Goal: Contribute content

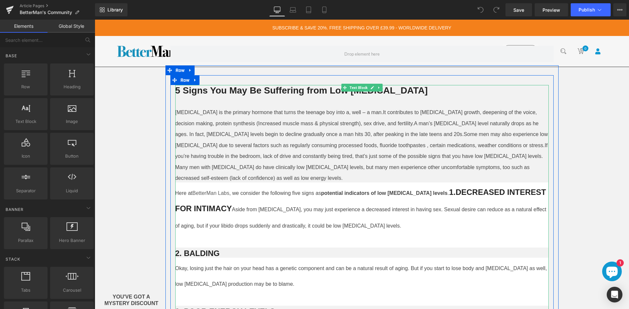
click at [266, 90] on span "5 Signs You May Be Suffering from Low Testosterone" at bounding box center [301, 90] width 253 height 10
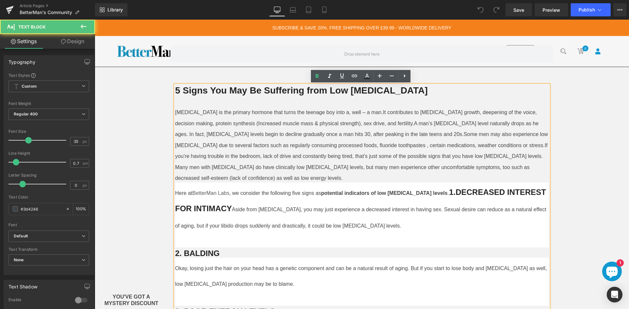
click at [266, 90] on span "5 Signs You May Be Suffering from Low Testosterone" at bounding box center [301, 90] width 253 height 10
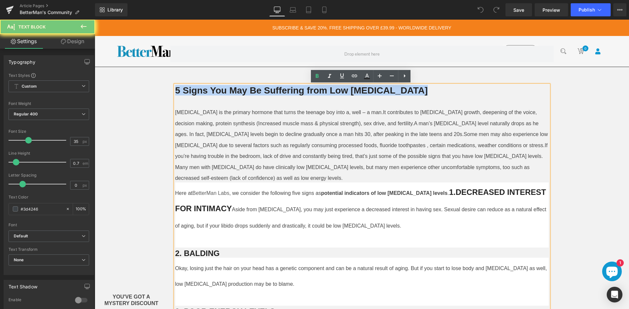
click at [266, 90] on span "5 Signs You May Be Suffering from Low Testosterone" at bounding box center [301, 90] width 253 height 10
click at [223, 93] on span "5 Signs You May Be Suffering from Low Testosterone" at bounding box center [301, 90] width 253 height 10
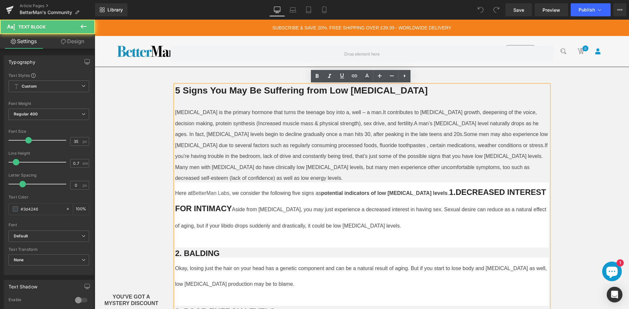
click at [223, 93] on span "5 Signs You May Be Suffering from Low Testosterone" at bounding box center [301, 90] width 253 height 10
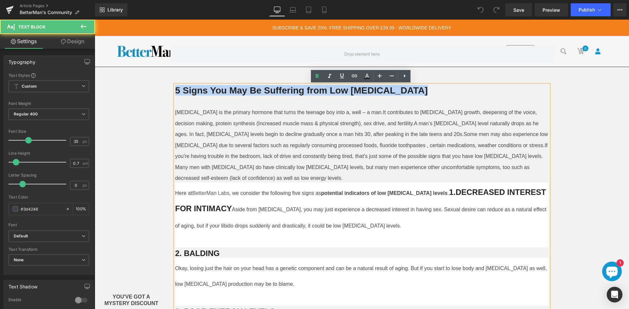
click at [223, 93] on span "5 Signs You May Be Suffering from Low Testosterone" at bounding box center [301, 90] width 253 height 10
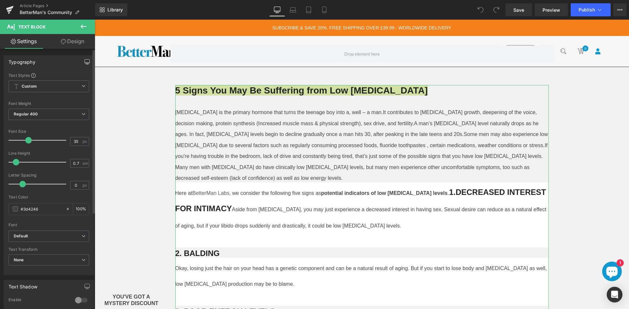
click at [84, 60] on icon "button" at bounding box center [86, 61] width 5 height 5
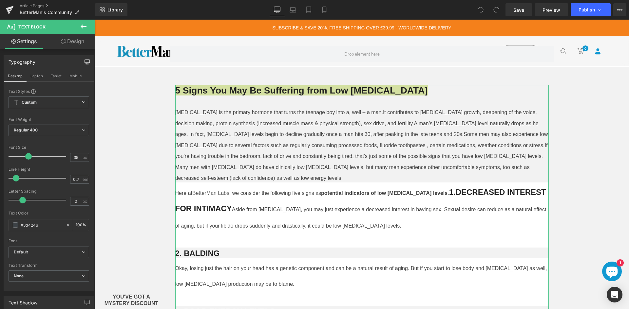
click at [68, 45] on link "Design" at bounding box center [72, 41] width 47 height 15
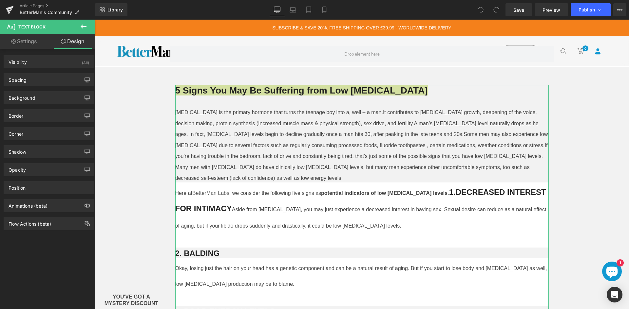
click at [31, 43] on link "Settings" at bounding box center [23, 41] width 47 height 15
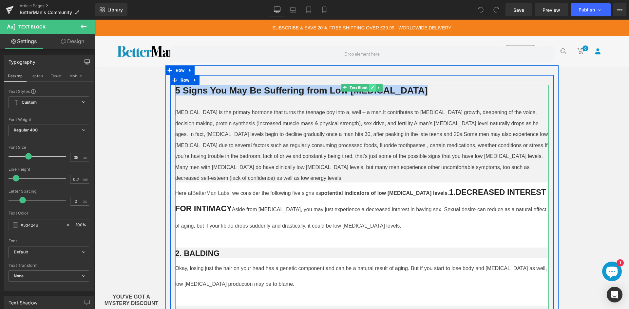
click at [370, 88] on icon at bounding box center [371, 87] width 3 height 3
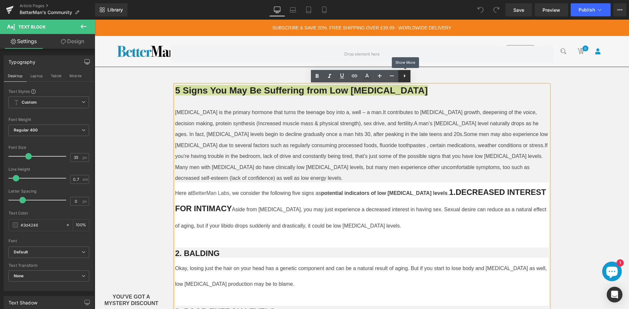
click at [408, 75] on icon at bounding box center [405, 76] width 8 height 8
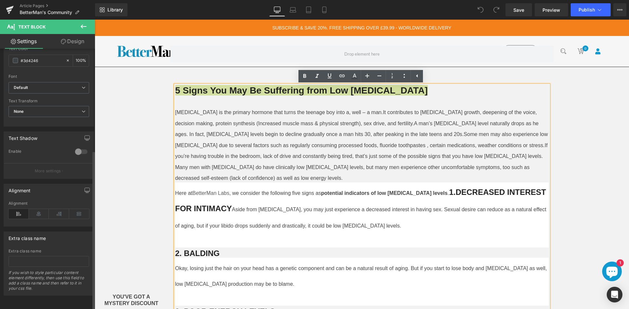
scroll to position [170, 0]
click at [420, 80] on icon at bounding box center [417, 76] width 8 height 8
click at [404, 76] on icon at bounding box center [405, 75] width 2 height 3
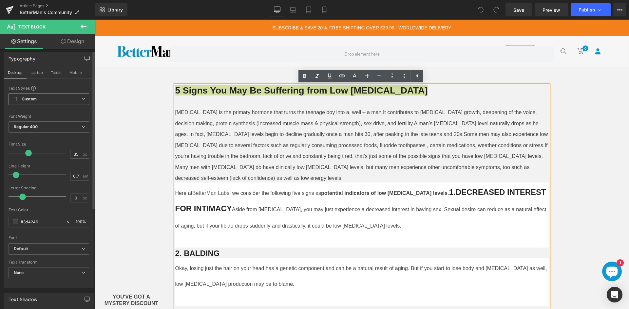
scroll to position [0, 0]
click at [41, 79] on button "Laptop" at bounding box center [37, 75] width 20 height 11
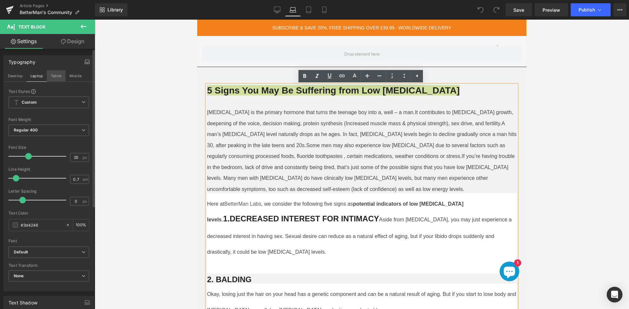
click at [49, 80] on button "Tablet" at bounding box center [56, 75] width 19 height 11
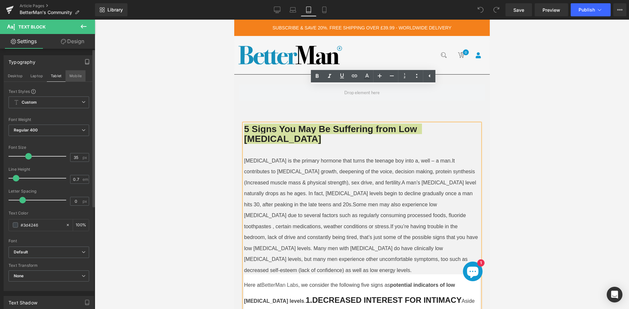
scroll to position [39, 0]
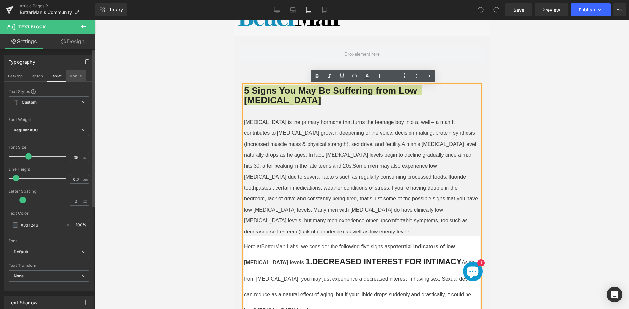
click at [70, 79] on button "Mobile" at bounding box center [75, 75] width 20 height 11
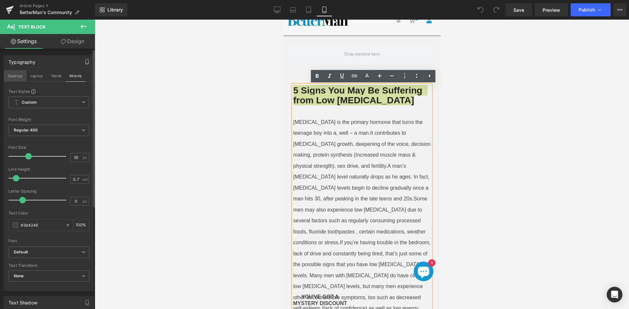
click at [18, 78] on button "Desktop" at bounding box center [15, 75] width 23 height 11
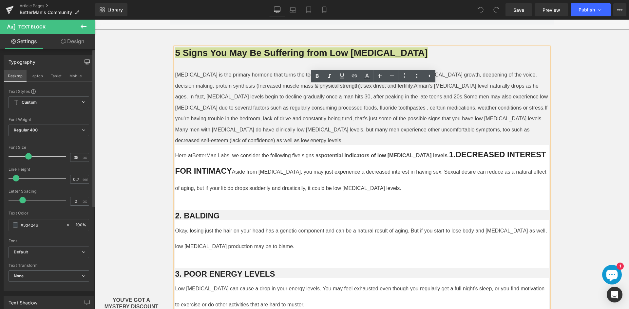
scroll to position [0, 0]
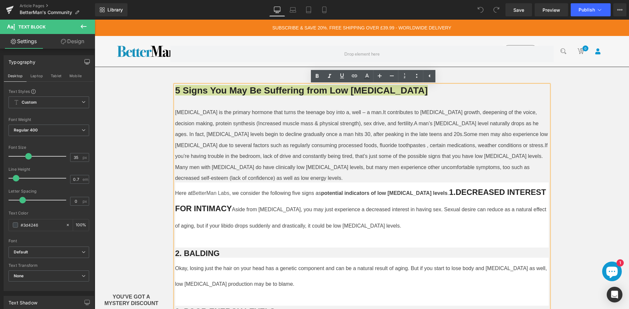
click at [71, 46] on link "Design" at bounding box center [72, 41] width 47 height 15
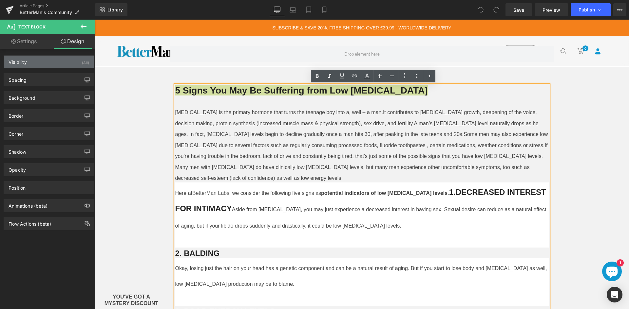
click at [43, 60] on div "Visibility (All)" at bounding box center [49, 62] width 90 height 12
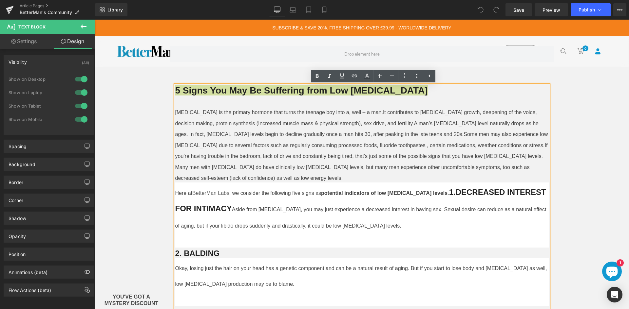
click at [43, 60] on div "Visibility (All)" at bounding box center [49, 62] width 90 height 12
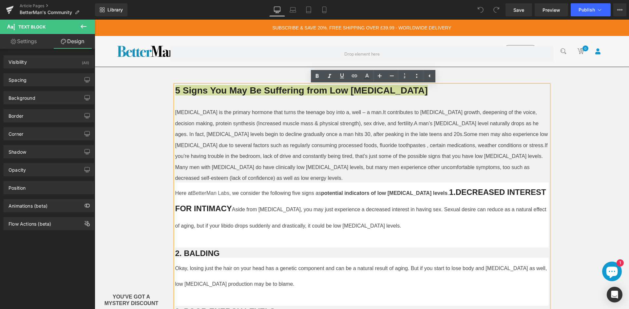
click at [32, 48] on link "Settings" at bounding box center [23, 41] width 47 height 15
type input "100"
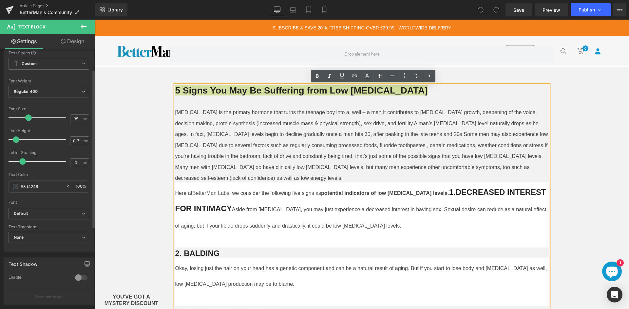
scroll to position [6, 0]
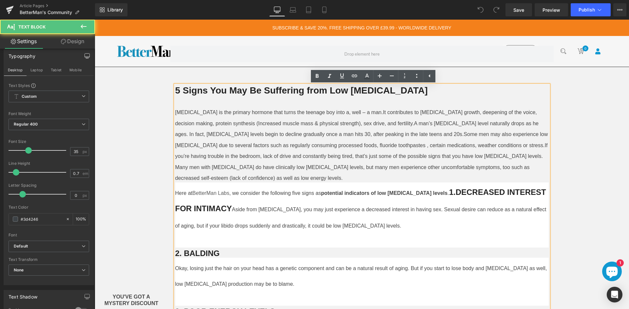
click at [441, 156] on span "If you’re having trouble in the bedroom, lack of drive and constantly being tir…" at bounding box center [362, 162] width 374 height 39
click at [427, 156] on span "If you’re having trouble in the bedroom, lack of drive and constantly being tir…" at bounding box center [362, 162] width 374 height 39
click at [403, 155] on span "If you’re having trouble in the bedroom, lack of drive and constantly being tir…" at bounding box center [362, 162] width 374 height 39
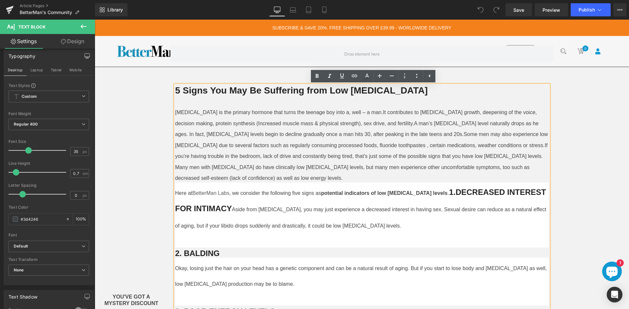
click at [403, 155] on span "If you’re having trouble in the bedroom, lack of drive and constantly being tir…" at bounding box center [362, 162] width 374 height 39
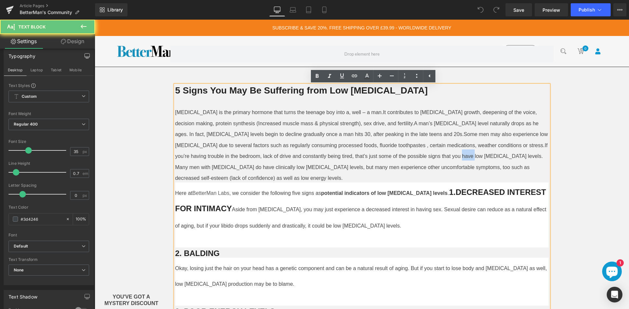
click at [403, 155] on span "If you’re having trouble in the bedroom, lack of drive and constantly being tir…" at bounding box center [362, 162] width 374 height 39
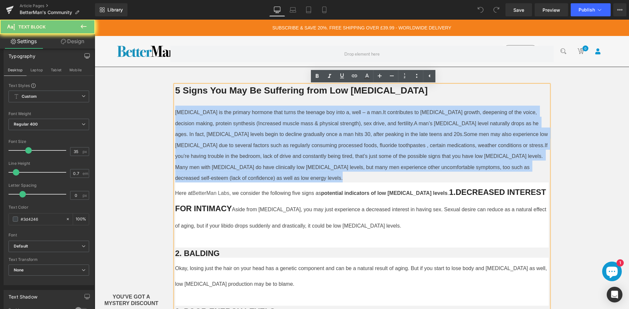
click at [403, 155] on span "If you’re having trouble in the bedroom, lack of drive and constantly being tir…" at bounding box center [362, 162] width 374 height 39
click at [285, 125] on undefined "A man’s testosterone level naturally drops as he ages. In fact, testosterone le…" at bounding box center [357, 126] width 365 height 25
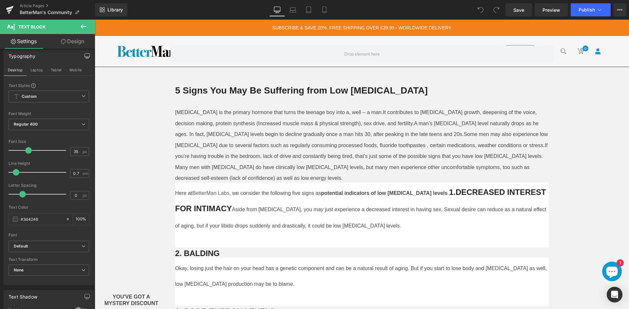
click at [83, 25] on icon at bounding box center [84, 27] width 8 height 8
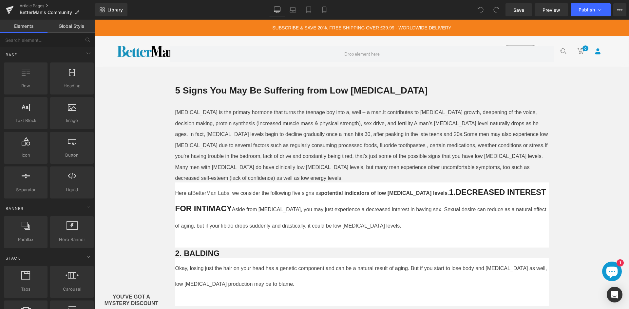
scroll to position [0, 0]
click at [67, 89] on span "Heading" at bounding box center [72, 87] width 40 height 7
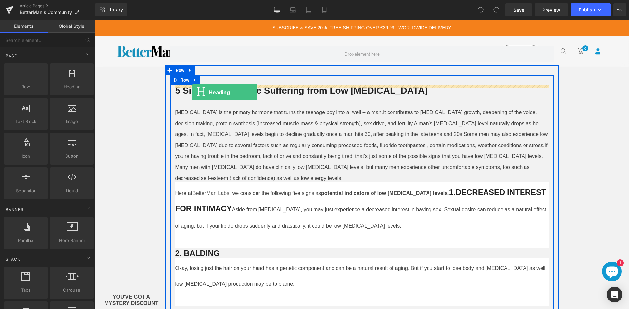
drag, startPoint x: 162, startPoint y: 109, endPoint x: 192, endPoint y: 92, distance: 34.4
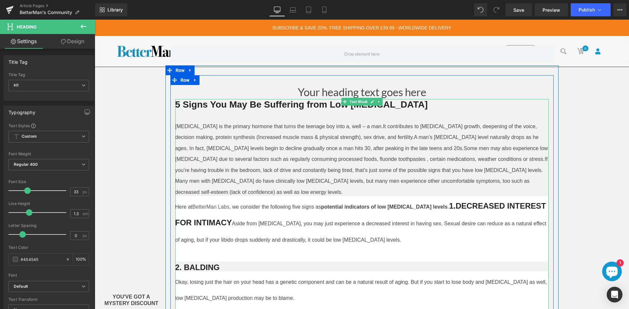
click at [306, 104] on span "5 Signs You May Be Suffering from Low Testosterone" at bounding box center [301, 105] width 253 height 10
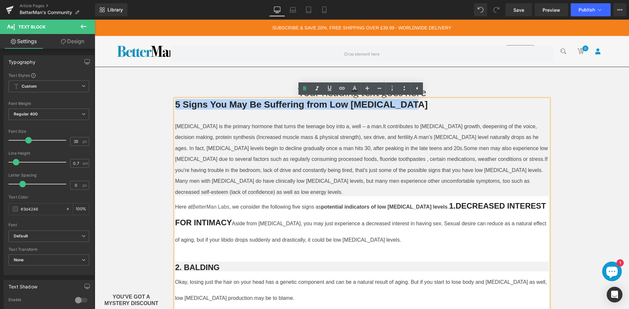
drag, startPoint x: 415, startPoint y: 103, endPoint x: 176, endPoint y: 103, distance: 239.1
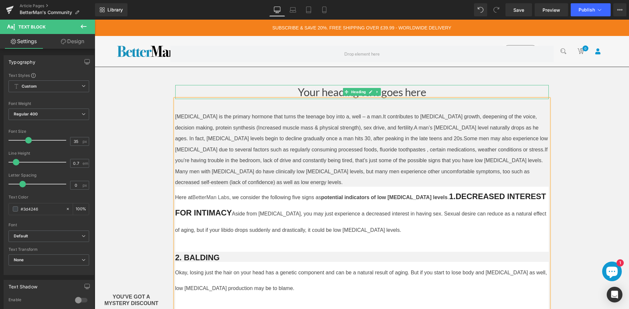
click at [355, 93] on span "Heading" at bounding box center [358, 92] width 17 height 8
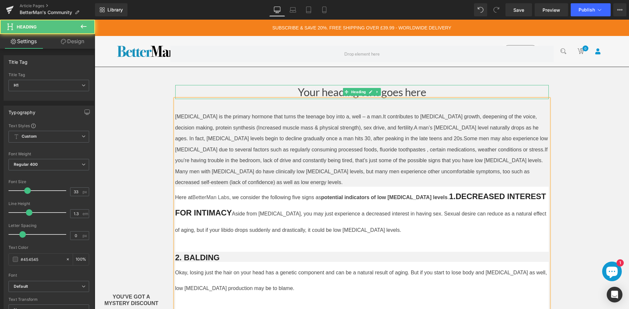
click at [314, 92] on h1 "Your heading text goes here" at bounding box center [361, 92] width 373 height 14
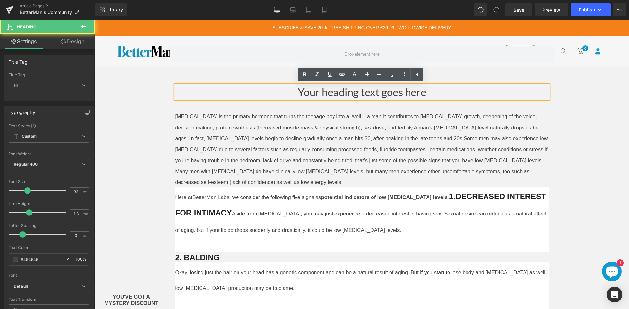
click at [314, 92] on h1 "Your heading text goes here" at bounding box center [361, 92] width 373 height 14
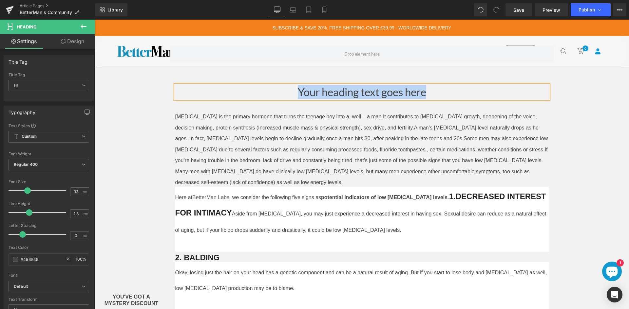
paste div
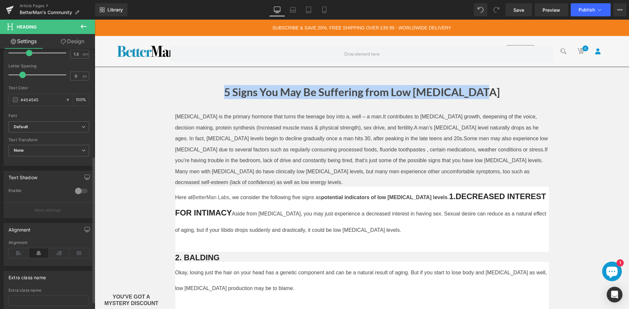
scroll to position [204, 0]
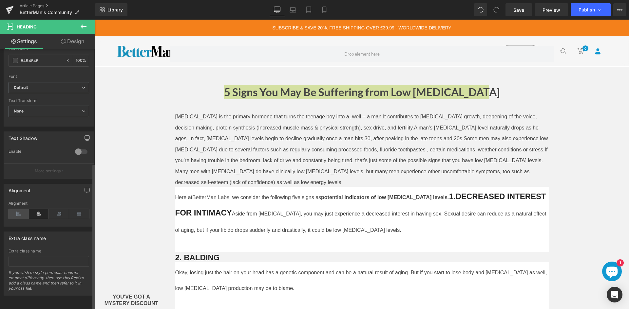
click at [19, 209] on icon at bounding box center [19, 214] width 20 height 10
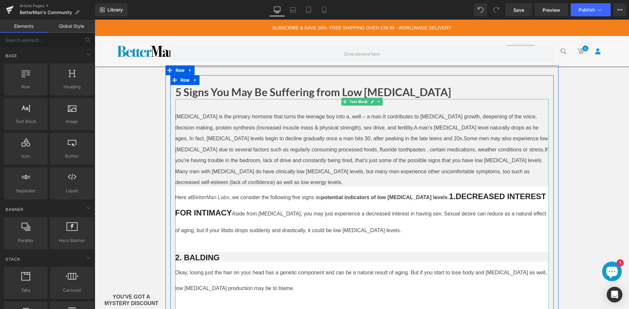
click at [438, 197] on b "1.DECREASED INTEREST FOR INTIMACY" at bounding box center [361, 204] width 373 height 25
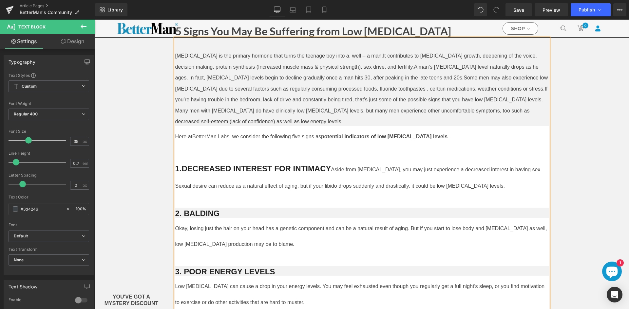
scroll to position [65, 0]
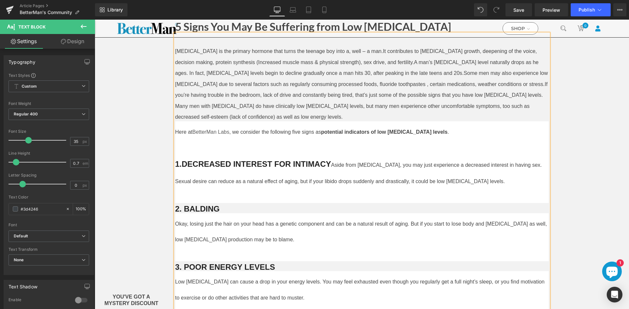
click at [332, 162] on span "Aside from erectile dysfunction, you may just experience a decreased interest i…" at bounding box center [359, 173] width 368 height 22
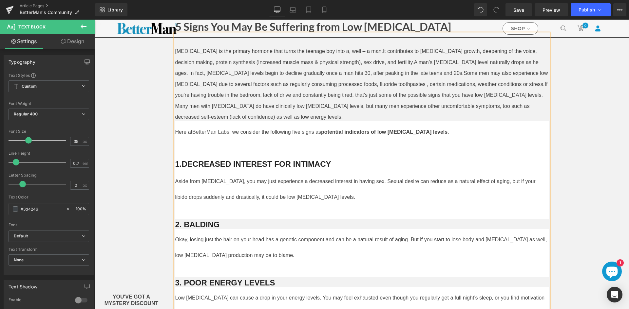
click at [278, 161] on b "1.DECREASED INTEREST FOR INTIMACY" at bounding box center [253, 164] width 156 height 9
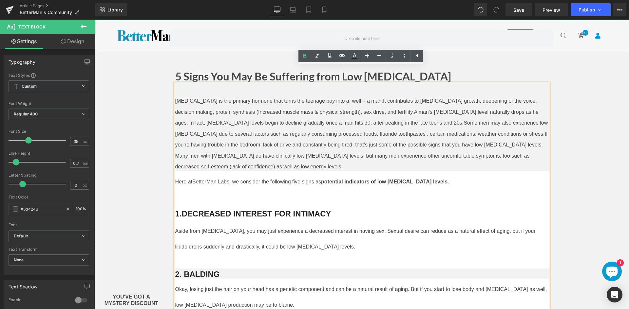
scroll to position [0, 0]
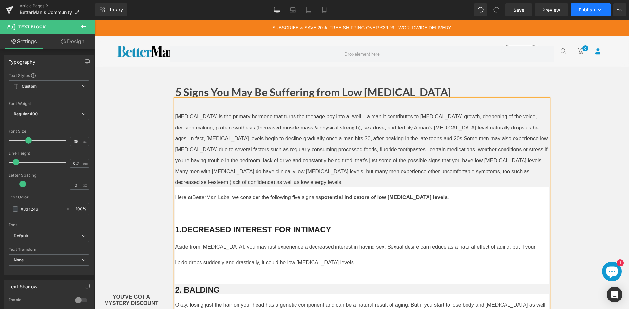
click at [592, 7] on span "Publish" at bounding box center [586, 9] width 16 height 5
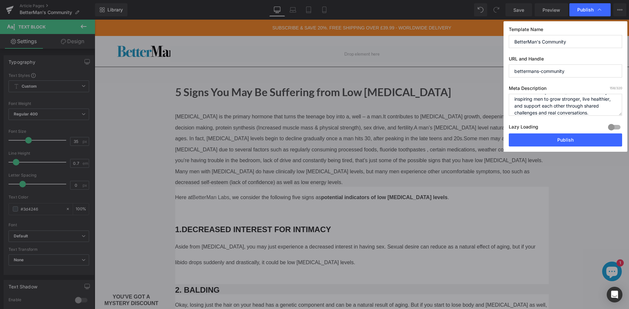
scroll to position [14, 0]
drag, startPoint x: 562, startPoint y: 138, endPoint x: 458, endPoint y: 110, distance: 107.8
click at [562, 138] on button "Publish" at bounding box center [565, 140] width 113 height 13
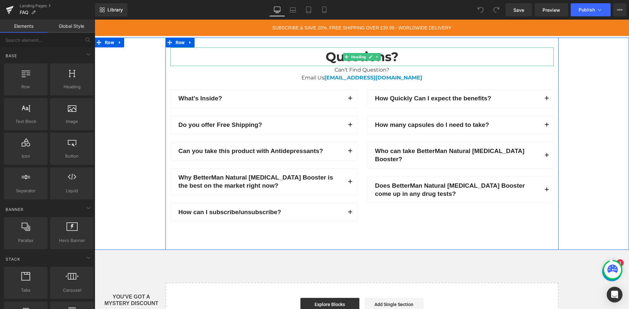
click at [396, 54] on strong "Questions?" at bounding box center [362, 56] width 73 height 15
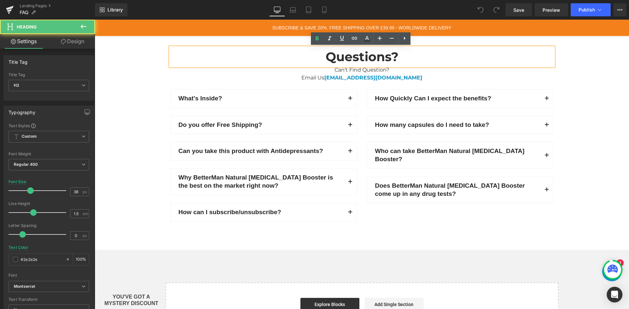
click at [384, 56] on strong "Questions?" at bounding box center [362, 56] width 73 height 15
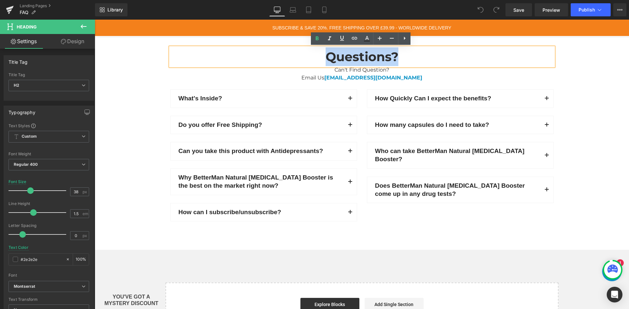
drag, startPoint x: 398, startPoint y: 57, endPoint x: 314, endPoint y: 57, distance: 83.5
click at [314, 57] on h2 "Questions?" at bounding box center [361, 56] width 383 height 19
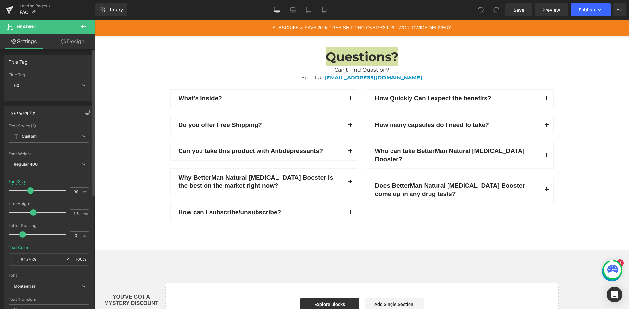
click at [40, 86] on span "H2" at bounding box center [49, 85] width 81 height 11
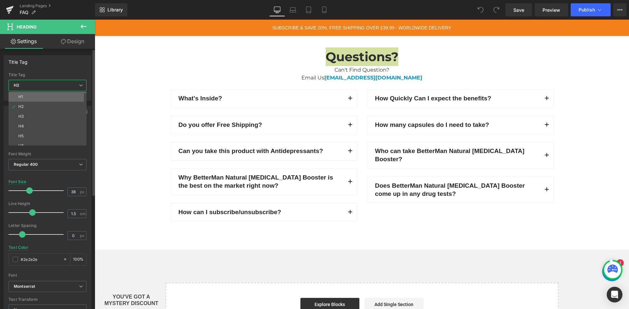
click at [39, 98] on li "H1" at bounding box center [49, 97] width 81 height 10
type input "48"
type input "#1d1d1b"
type input "100"
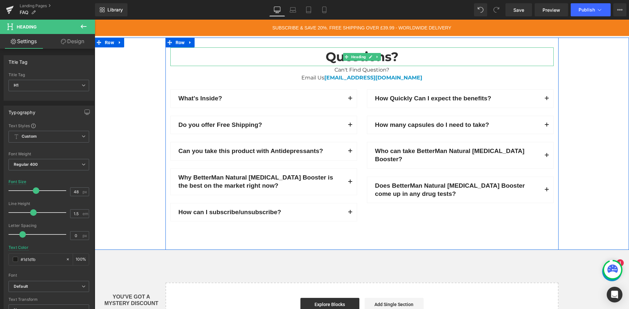
type input "38"
type input "#2e2e2e"
type input "100"
click at [402, 57] on h2 "Questions?" at bounding box center [361, 56] width 383 height 19
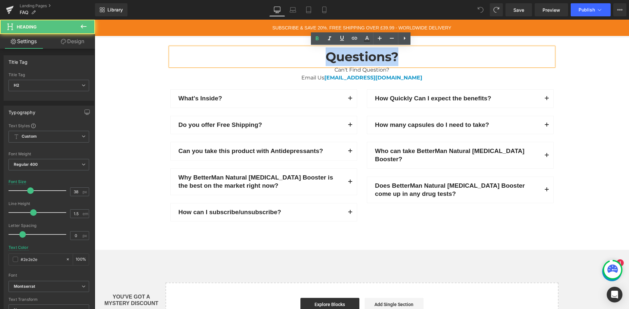
drag, startPoint x: 402, startPoint y: 57, endPoint x: 320, endPoint y: 58, distance: 82.2
click at [320, 58] on h2 "Questions?" at bounding box center [361, 56] width 383 height 19
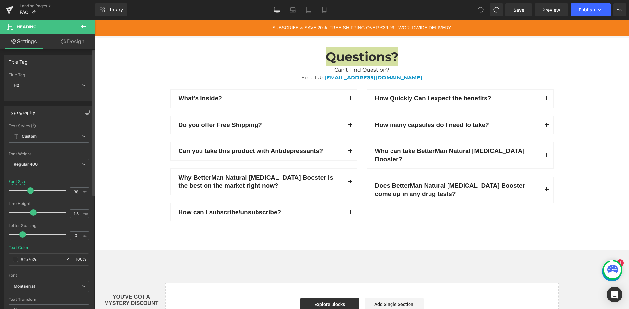
click at [65, 85] on span "H2" at bounding box center [49, 85] width 81 height 11
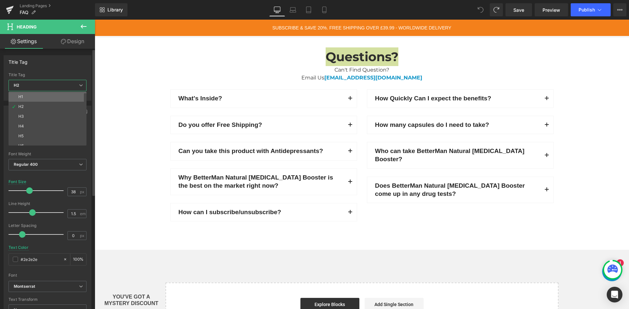
click at [58, 100] on li "H1" at bounding box center [49, 97] width 81 height 10
type input "48"
type input "#1d1d1b"
type input "100"
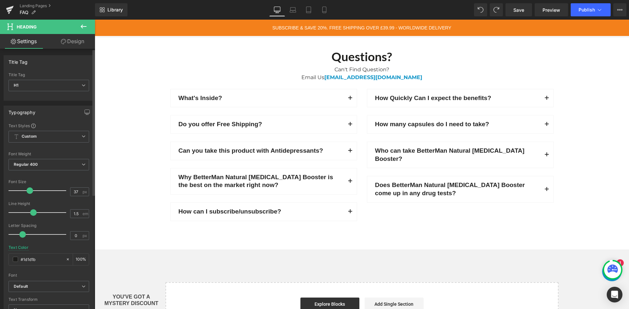
type input "38"
drag, startPoint x: 33, startPoint y: 191, endPoint x: 28, endPoint y: 194, distance: 5.9
click at [28, 194] on span at bounding box center [30, 191] width 7 height 7
click at [594, 7] on button "Publish" at bounding box center [591, 9] width 40 height 13
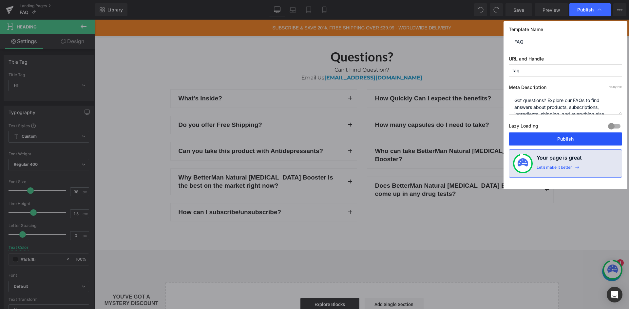
click at [569, 139] on button "Publish" at bounding box center [565, 139] width 113 height 13
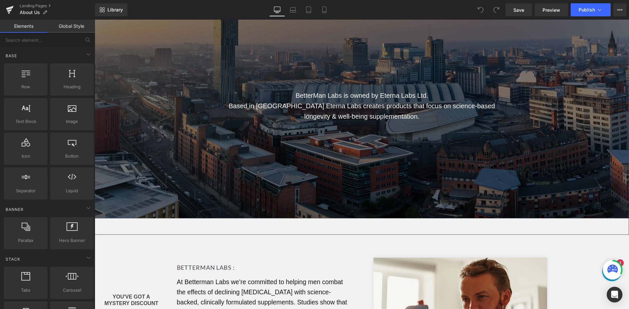
scroll to position [98, 0]
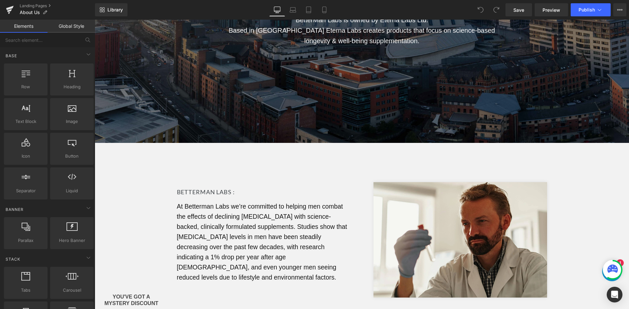
click at [207, 193] on h2 "BETTERMAN LABS :" at bounding box center [264, 192] width 174 height 9
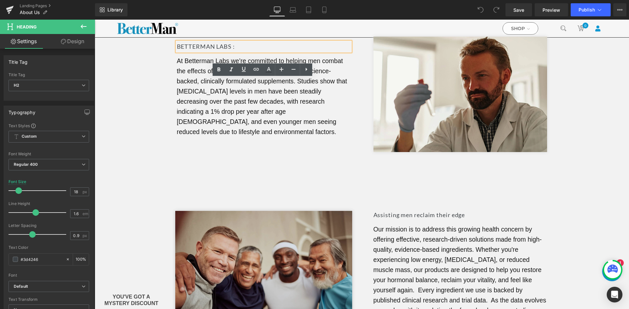
scroll to position [295, 0]
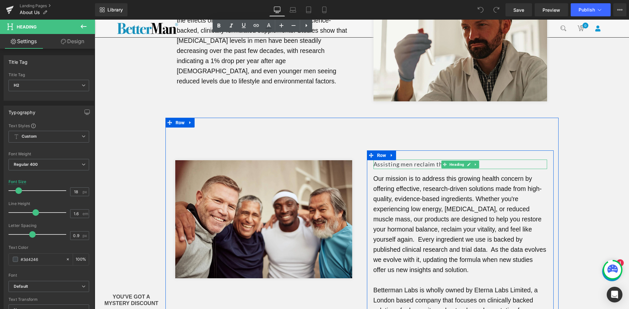
click at [394, 163] on h2 "Assisting men reclaim their edge" at bounding box center [460, 164] width 174 height 9
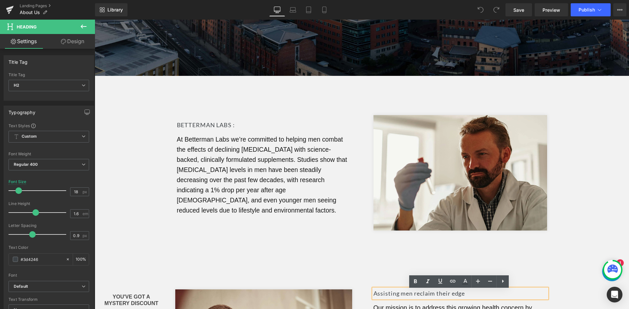
scroll to position [164, 0]
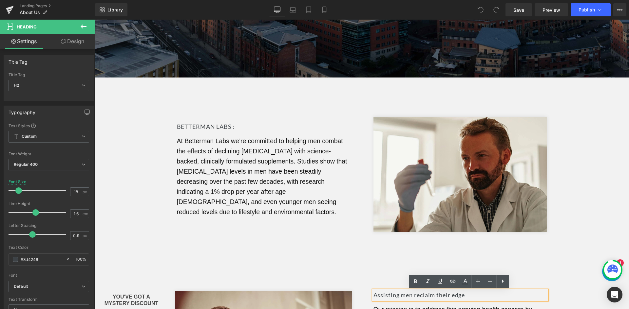
click at [206, 126] on h2 "BETTERMAN LABS :" at bounding box center [264, 126] width 174 height 9
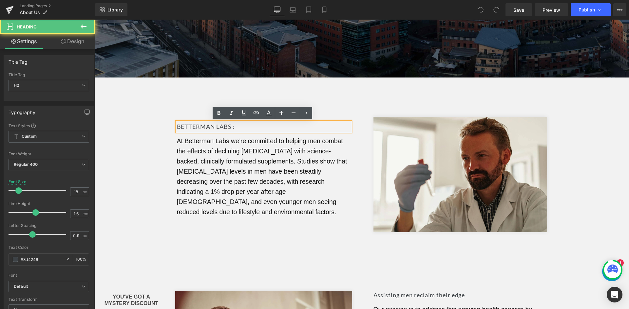
click at [206, 126] on h2 "BETTERMAN LABS :" at bounding box center [264, 126] width 174 height 9
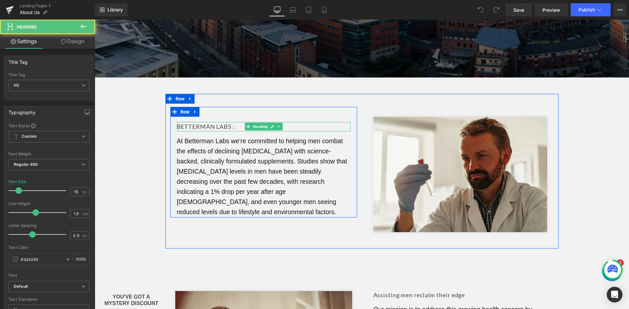
click at [213, 125] on h2 "BETTERMAN LABS :" at bounding box center [264, 126] width 174 height 9
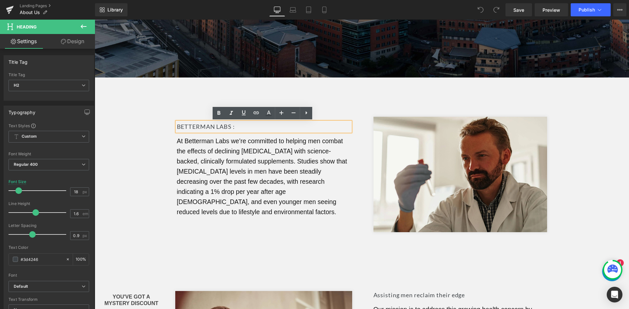
click at [212, 129] on h2 "BETTERMAN LABS :" at bounding box center [264, 126] width 174 height 9
click at [232, 124] on h2 "BETTERMAN LABS :" at bounding box center [264, 126] width 174 height 9
drag, startPoint x: 234, startPoint y: 124, endPoint x: 167, endPoint y: 125, distance: 67.5
click at [167, 125] on div "BETTERMAN LABS : Heading At Betterman Labs we’re committed to helping men comba…" at bounding box center [263, 162] width 196 height 111
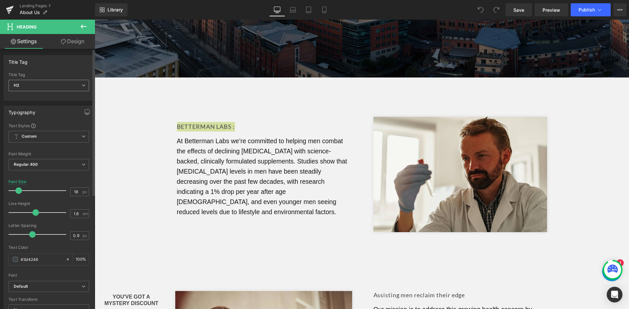
click at [82, 84] on icon at bounding box center [84, 86] width 4 height 4
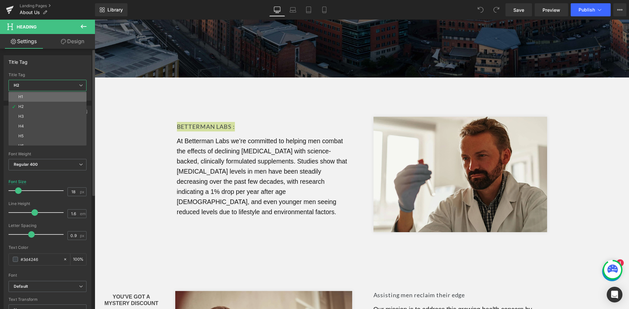
click at [74, 96] on li "H1" at bounding box center [49, 97] width 81 height 10
type input "35"
type input "1.5"
type input "0"
type input "100"
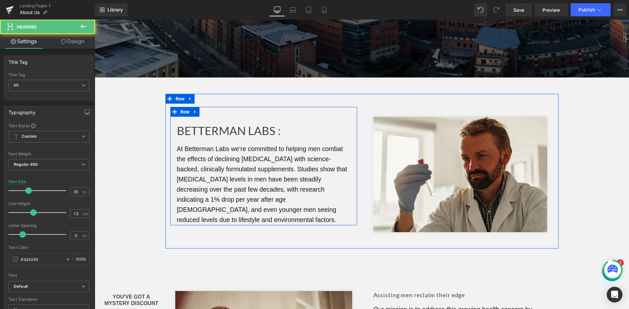
click at [223, 126] on h1 "BETTERMAN LABS :" at bounding box center [264, 130] width 174 height 17
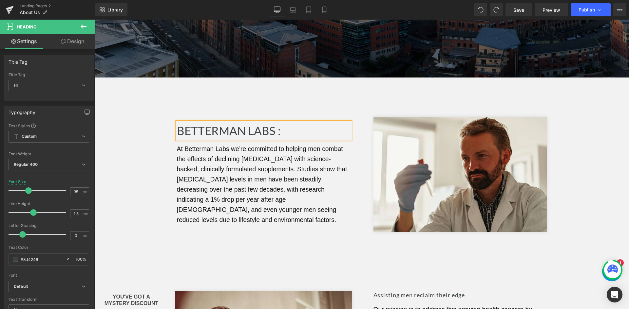
type input "18"
type input "1.6"
type input "0.9"
type input "100"
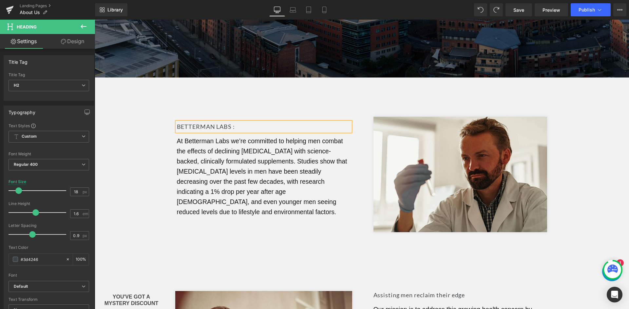
click at [189, 122] on div "BETTERMAN LABS :" at bounding box center [264, 126] width 174 height 9
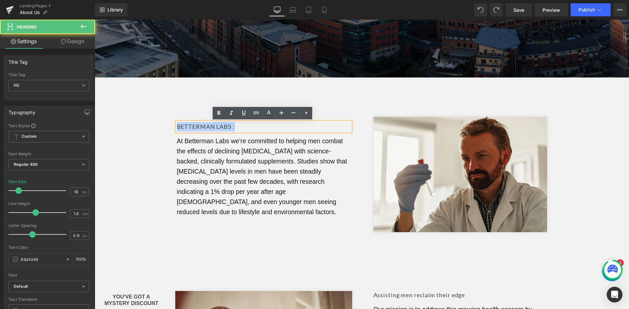
drag, startPoint x: 234, startPoint y: 123, endPoint x: 170, endPoint y: 124, distance: 64.2
click at [170, 124] on div "BETTERMAN LABS : Heading At Betterman Labs we’re committed to helping men comba…" at bounding box center [263, 162] width 187 height 111
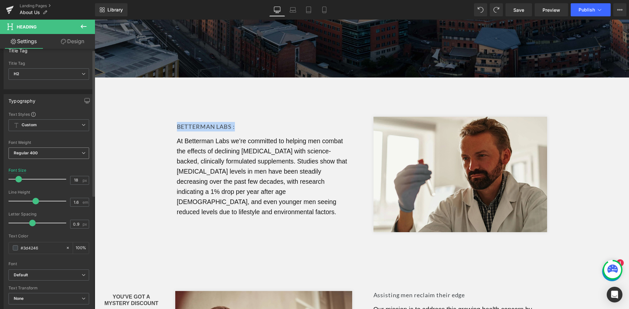
scroll to position [0, 0]
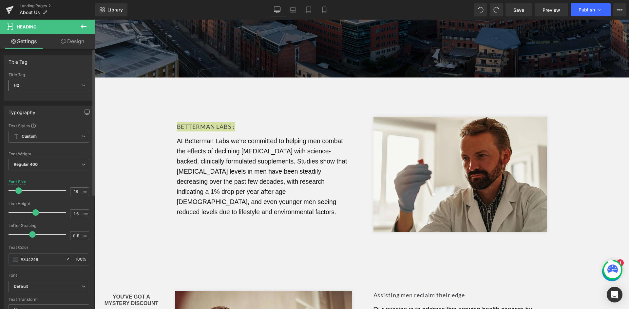
click at [59, 84] on span "H2" at bounding box center [49, 85] width 81 height 11
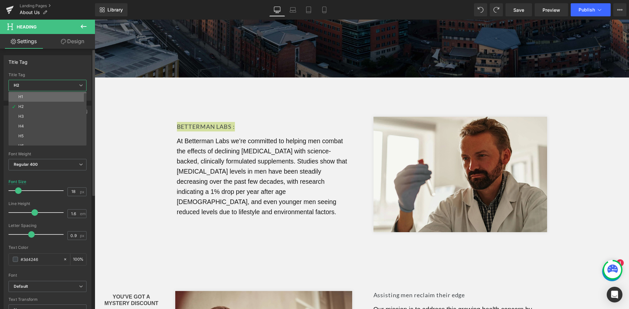
click at [56, 97] on li "H1" at bounding box center [49, 97] width 81 height 10
type input "35"
type input "1.5"
type input "0"
type input "100"
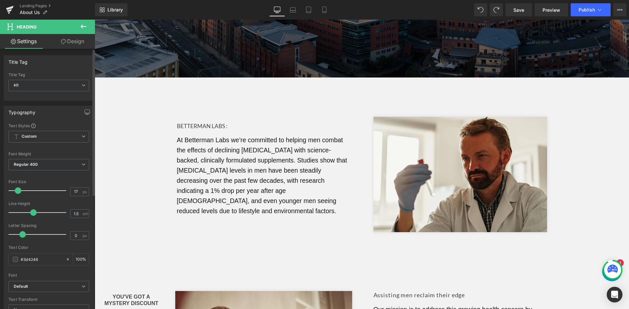
type input "18"
drag, startPoint x: 29, startPoint y: 189, endPoint x: 20, endPoint y: 194, distance: 10.7
click at [20, 194] on div at bounding box center [39, 190] width 54 height 13
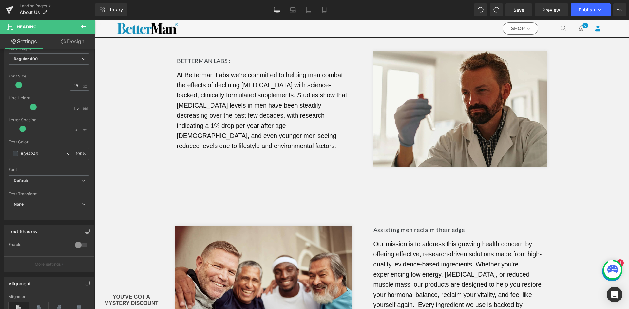
scroll to position [196, 0]
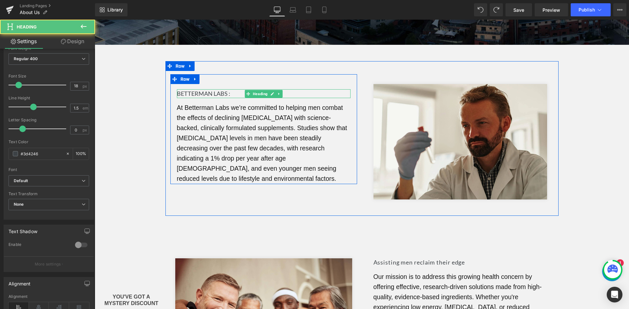
click at [201, 94] on h1 "BETTERMAN LABS :" at bounding box center [264, 93] width 174 height 9
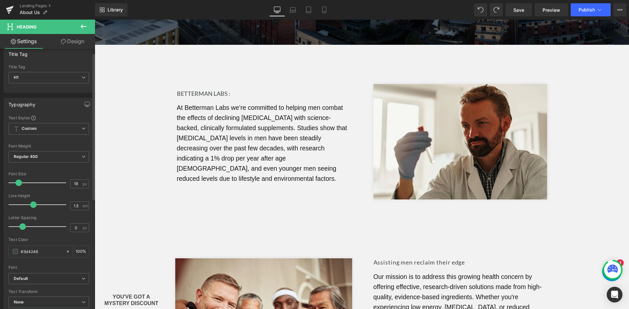
scroll to position [8, 0]
click at [596, 10] on icon at bounding box center [599, 10] width 7 height 7
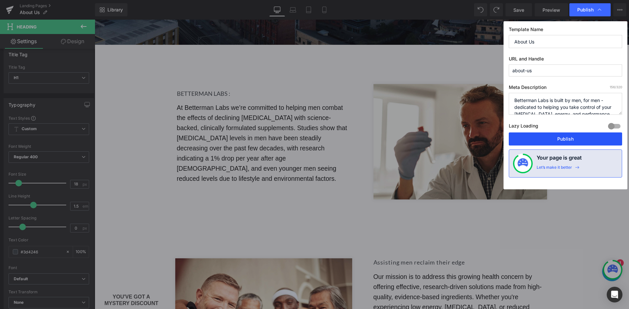
click at [546, 136] on button "Publish" at bounding box center [565, 139] width 113 height 13
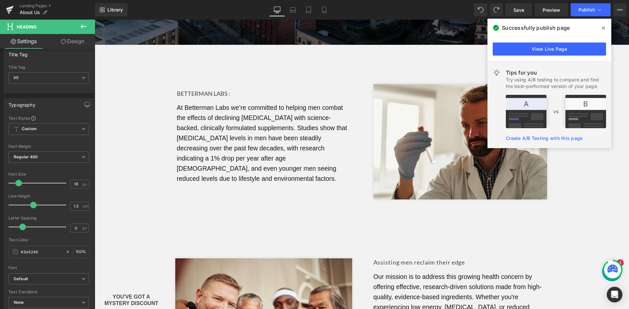
click at [603, 30] on icon at bounding box center [603, 28] width 3 height 5
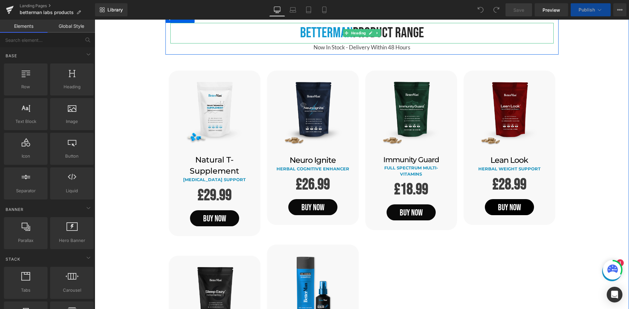
click at [391, 30] on h1 "BetterMan Product Range" at bounding box center [361, 33] width 383 height 21
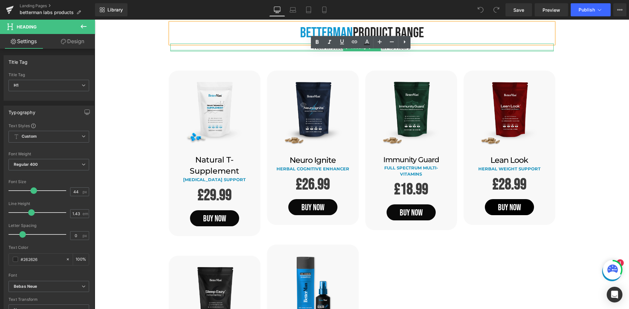
click at [433, 50] on div at bounding box center [361, 51] width 383 height 2
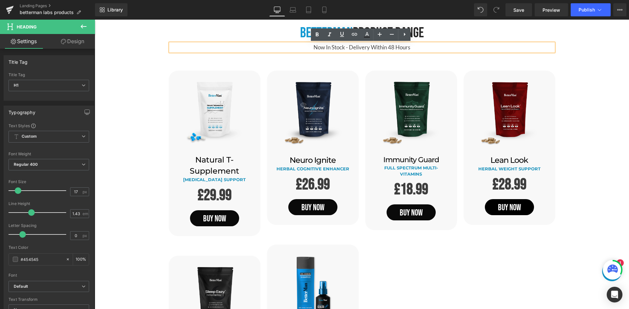
click at [433, 50] on h1 "Now In Stock - Delivery Within 48 Hours" at bounding box center [361, 48] width 383 height 8
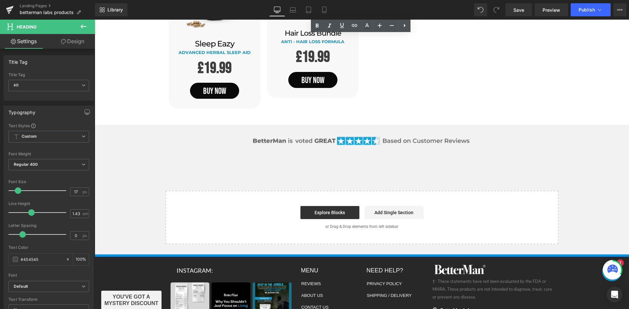
scroll to position [360, 0]
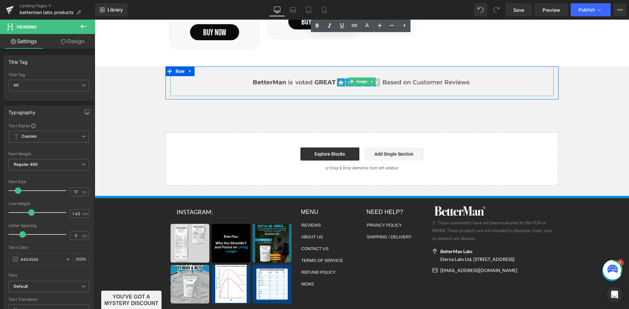
click at [451, 82] on img at bounding box center [361, 81] width 383 height 30
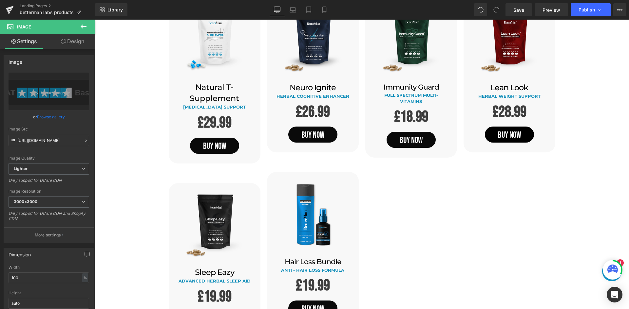
scroll to position [0, 0]
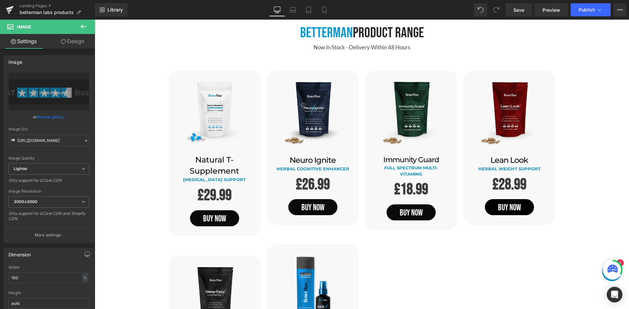
click at [393, 45] on h1 "Now In Stock - Delivery Within 48 Hours" at bounding box center [361, 48] width 383 height 8
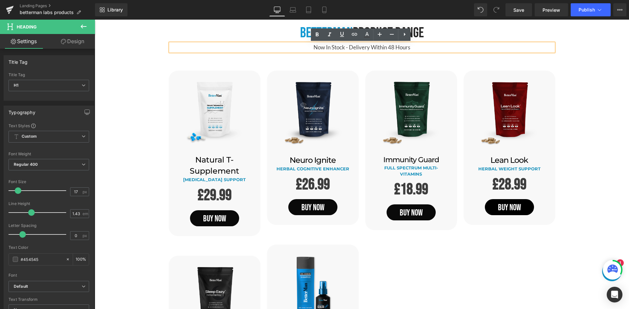
click at [415, 45] on h1 "Now In Stock - Delivery Within 48 Hours" at bounding box center [361, 48] width 383 height 8
drag, startPoint x: 415, startPoint y: 48, endPoint x: 308, endPoint y: 49, distance: 106.8
click at [308, 49] on h1 "Now In Stock - Delivery Within 48 Hours" at bounding box center [361, 48] width 383 height 8
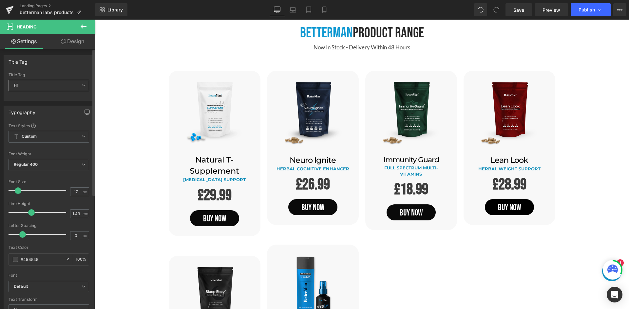
click at [72, 88] on span "H1" at bounding box center [49, 85] width 81 height 11
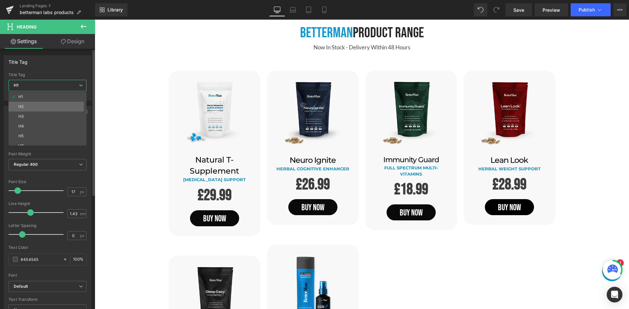
click at [61, 104] on li "H2" at bounding box center [49, 107] width 81 height 10
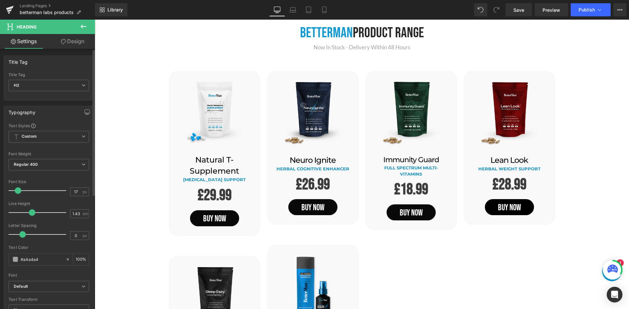
click at [16, 192] on span at bounding box center [18, 191] width 7 height 7
click at [590, 9] on span "Publish" at bounding box center [586, 9] width 16 height 5
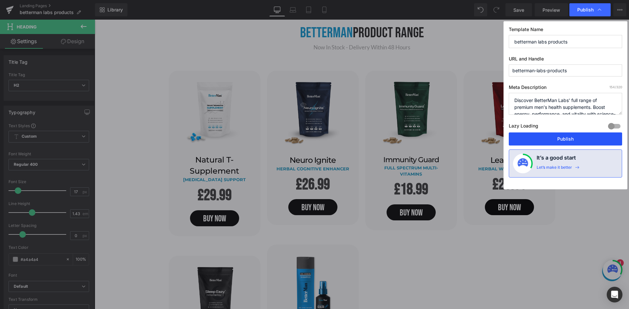
drag, startPoint x: 571, startPoint y: 135, endPoint x: 479, endPoint y: 40, distance: 132.9
click at [571, 135] on button "Publish" at bounding box center [565, 139] width 113 height 13
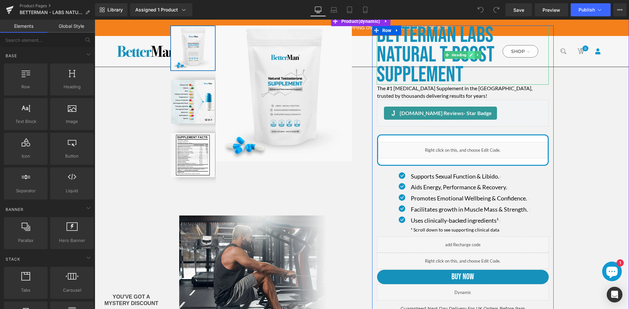
click at [470, 56] on icon at bounding box center [471, 55] width 3 height 3
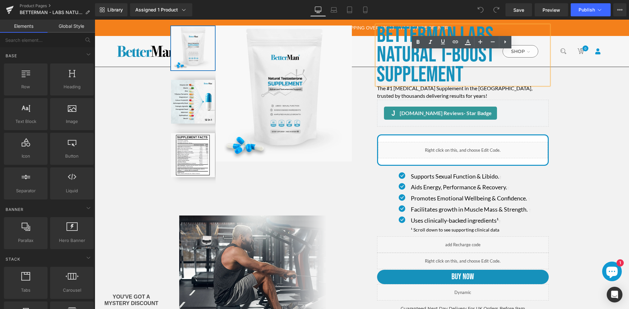
click at [471, 77] on h1 "Betterman Labs Natural T-boost Supplement" at bounding box center [463, 55] width 172 height 59
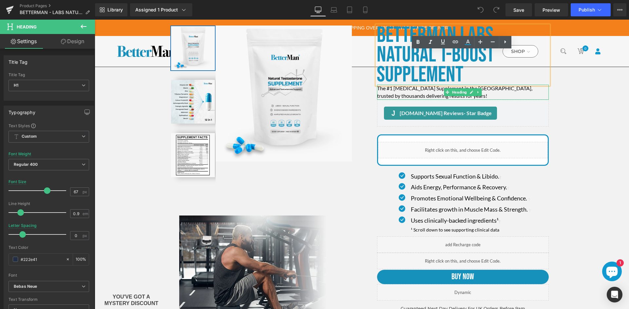
click at [434, 95] on font "The #1 Testosterone Supplement in the UK, trusted by thousands delivering resul…" at bounding box center [454, 92] width 155 height 14
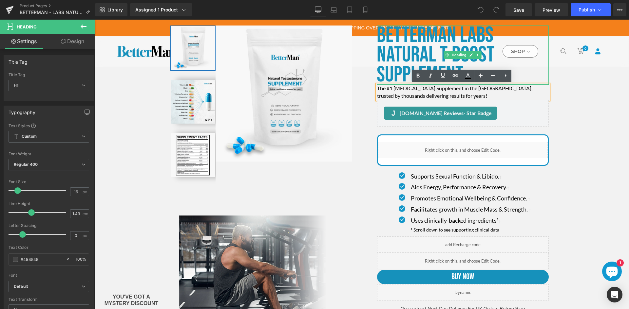
click at [422, 49] on font "Betterman Labs Natural T-boost Supplement" at bounding box center [436, 55] width 118 height 66
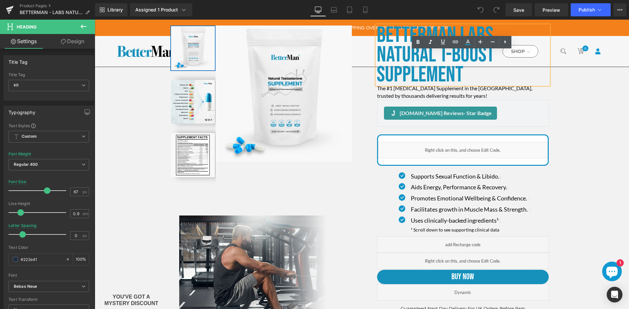
click at [95, 20] on div at bounding box center [95, 20] width 0 height 0
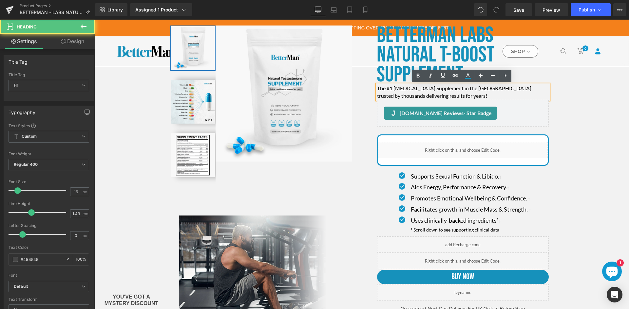
click at [426, 94] on font "The #1 Testosterone Supplement in the UK, trusted by thousands delivering resul…" at bounding box center [454, 92] width 155 height 14
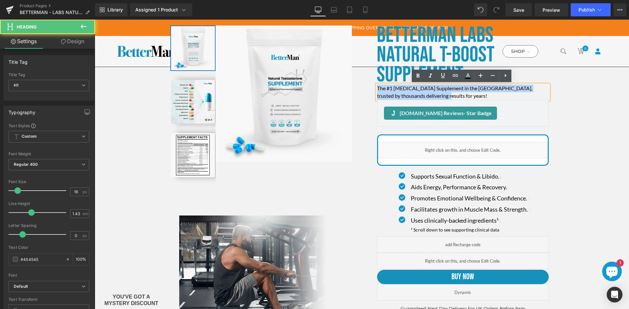
drag, startPoint x: 434, startPoint y: 96, endPoint x: 365, endPoint y: 89, distance: 69.4
click at [365, 89] on div "Betterman Labs Natural T-boost Supplement Heading The #1 Testosterone Supplemen…" at bounding box center [463, 191] width 202 height 331
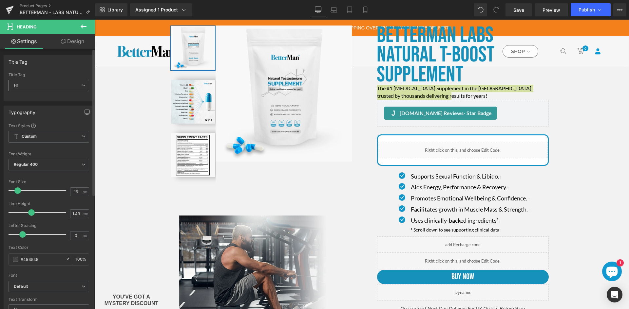
click at [52, 82] on span "H1" at bounding box center [49, 85] width 81 height 11
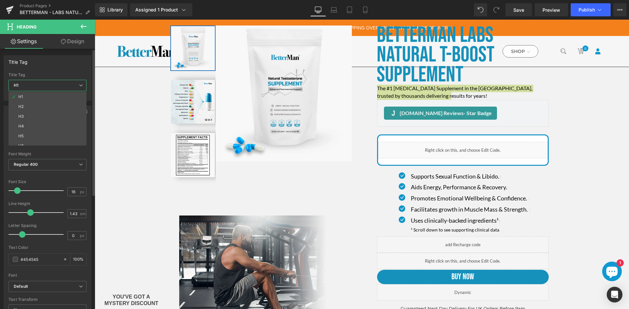
click at [46, 103] on li "H2" at bounding box center [49, 107] width 81 height 10
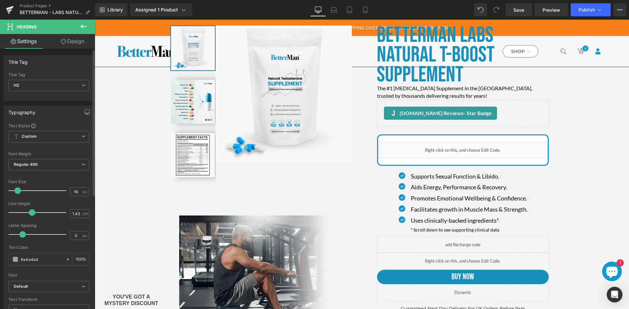
drag, startPoint x: 20, startPoint y: 189, endPoint x: 17, endPoint y: 192, distance: 4.2
click at [17, 192] on span at bounding box center [17, 191] width 7 height 7
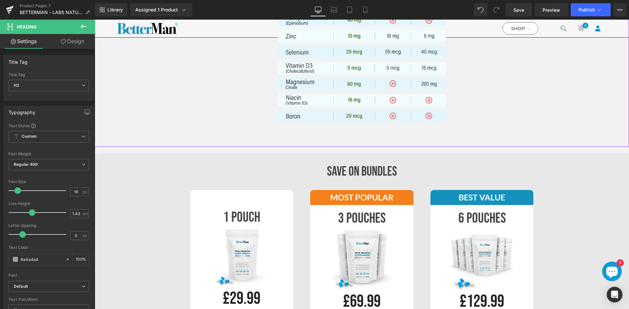
scroll to position [589, 0]
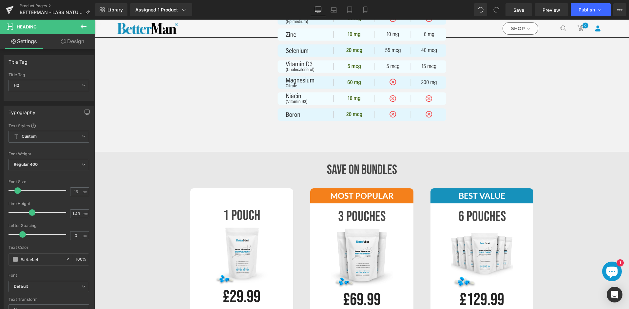
click at [357, 167] on div "SAVE ON BUNDLES Heading" at bounding box center [362, 170] width 534 height 17
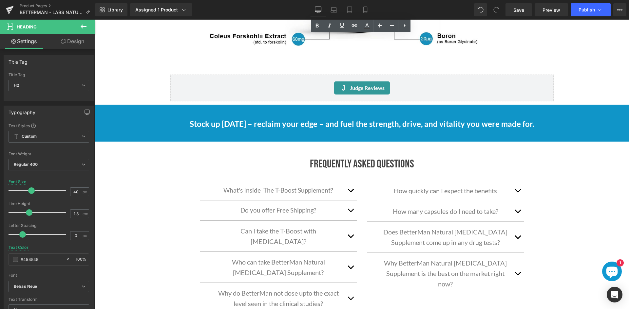
scroll to position [1113, 0]
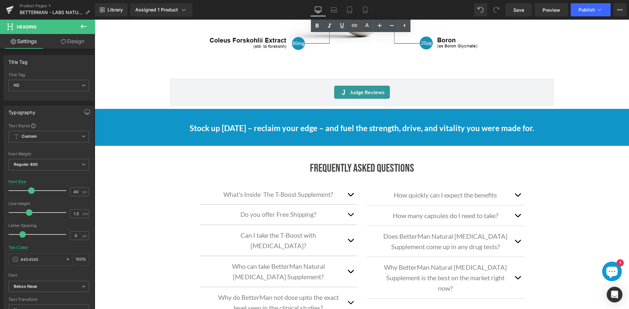
click at [378, 164] on h3 "Frequently Asked Questions" at bounding box center [362, 169] width 334 height 16
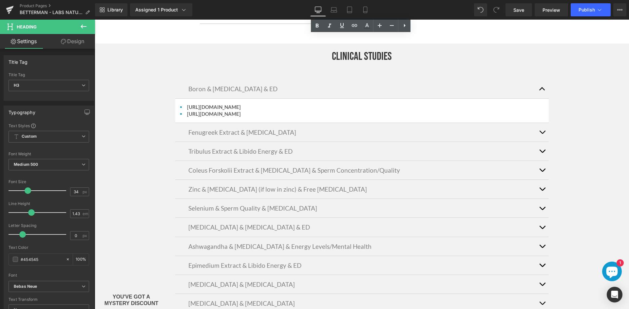
scroll to position [1343, 0]
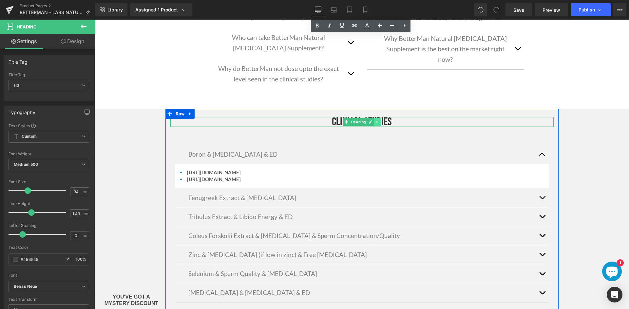
click at [374, 118] on link at bounding box center [377, 122] width 7 height 8
click at [406, 117] on h1 "Clinical Studies" at bounding box center [361, 122] width 383 height 10
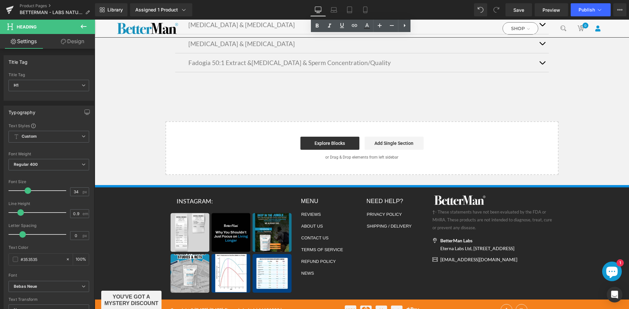
scroll to position [1636, 0]
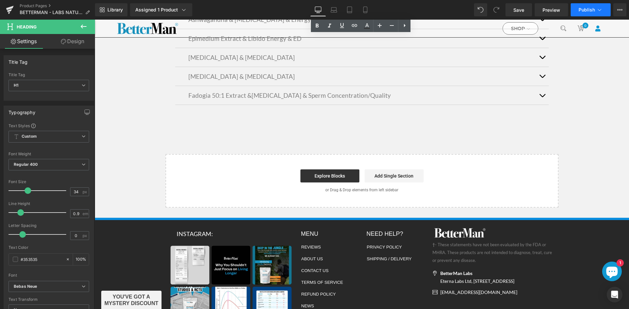
click at [583, 9] on span "Publish" at bounding box center [586, 9] width 16 height 5
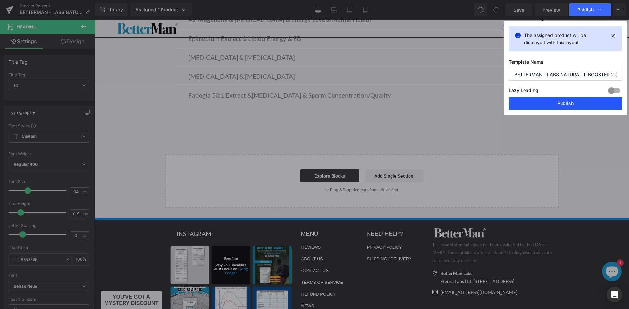
click at [565, 102] on button "Publish" at bounding box center [565, 103] width 113 height 13
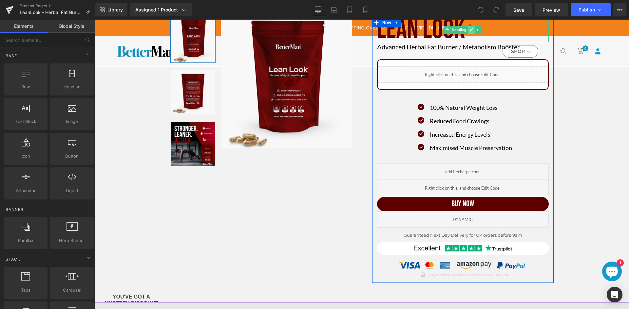
click at [468, 30] on link at bounding box center [471, 30] width 7 height 8
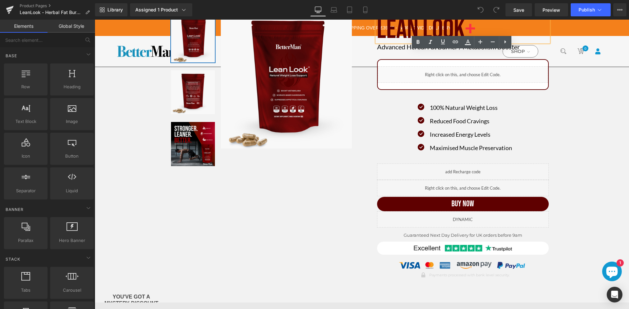
click at [393, 31] on font "Lean Look" at bounding box center [421, 29] width 88 height 33
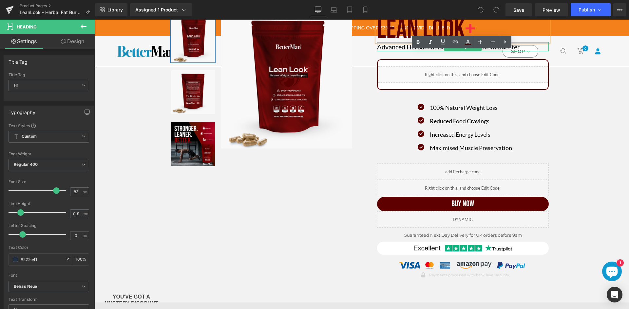
click at [392, 48] on font "Advanced Herbal Fat Burner / Metabolism Booster" at bounding box center [448, 47] width 143 height 8
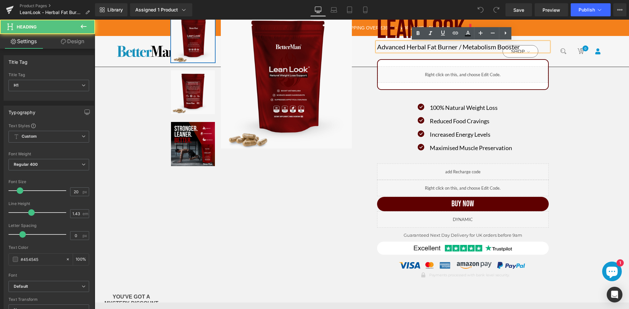
click at [390, 46] on font "Advanced Herbal Fat Burner / Metabolism Booster" at bounding box center [448, 47] width 143 height 8
drag, startPoint x: 376, startPoint y: 48, endPoint x: 522, endPoint y: 47, distance: 145.7
click at [522, 47] on h1 "Advanced Herbal Fat Burner / Metabolism Booster" at bounding box center [463, 46] width 172 height 9
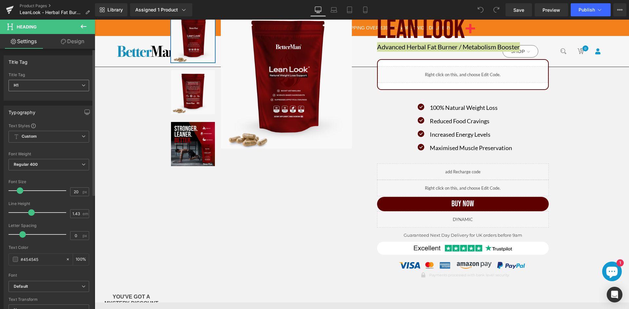
click at [57, 81] on span "H1" at bounding box center [49, 85] width 81 height 11
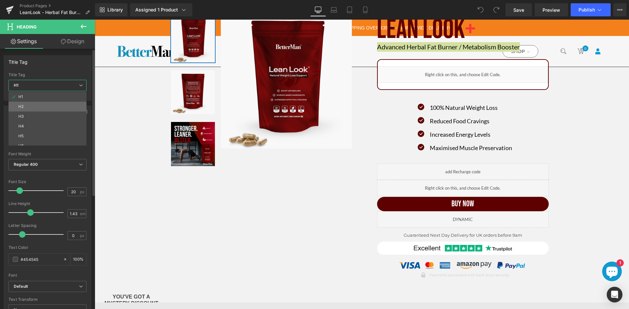
click at [43, 103] on li "H2" at bounding box center [49, 107] width 81 height 10
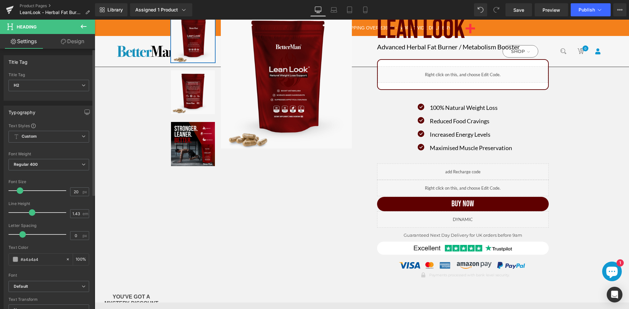
click at [19, 190] on span at bounding box center [20, 191] width 7 height 7
click at [590, 11] on span "Publish" at bounding box center [586, 9] width 16 height 5
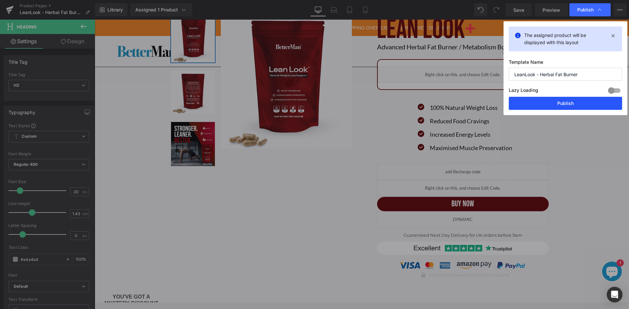
click at [569, 104] on button "Publish" at bounding box center [565, 103] width 113 height 13
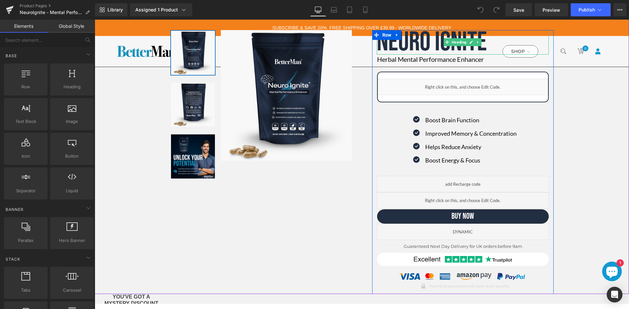
click at [414, 38] on h1 "Neuro Ignite" at bounding box center [463, 42] width 172 height 25
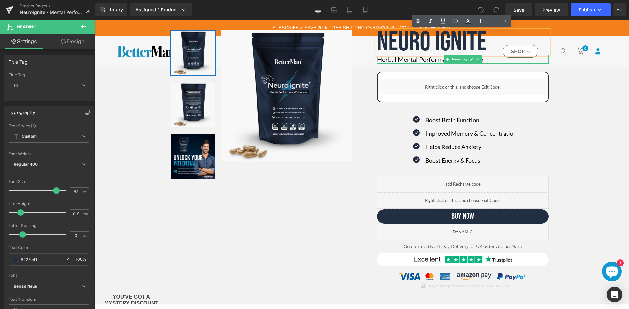
click at [417, 59] on font "Herbal Mental Performance Enhancer" at bounding box center [430, 59] width 107 height 8
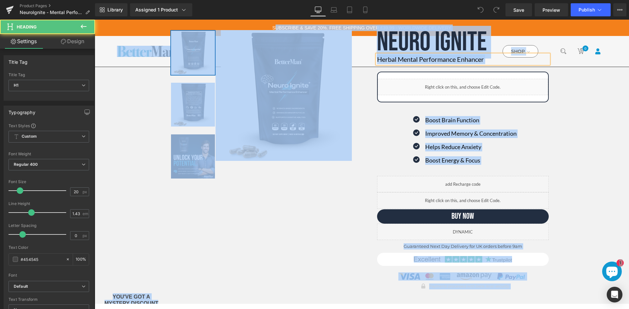
click at [417, 59] on font "Herbal Mental Performance Enhancer" at bounding box center [430, 59] width 107 height 8
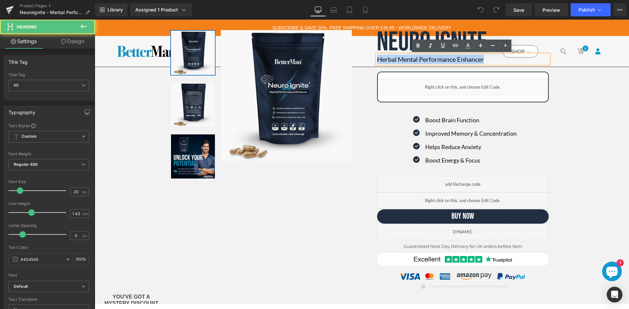
drag, startPoint x: 484, startPoint y: 61, endPoint x: 376, endPoint y: 61, distance: 107.7
click at [377, 61] on font "Herbal Mental Performance Enhancer" at bounding box center [430, 59] width 107 height 8
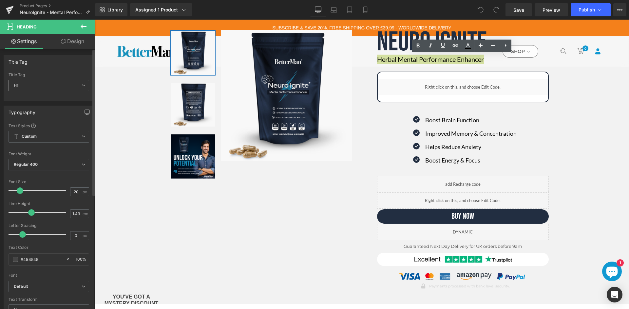
click at [30, 82] on span "H1" at bounding box center [49, 85] width 81 height 11
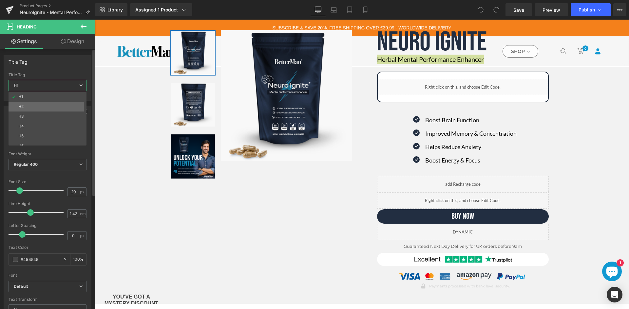
click at [30, 105] on li "H2" at bounding box center [49, 107] width 81 height 10
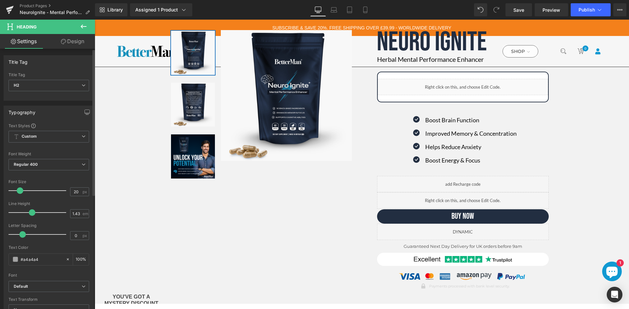
click at [19, 192] on span at bounding box center [20, 191] width 7 height 7
click at [581, 8] on span "Publish" at bounding box center [586, 9] width 16 height 5
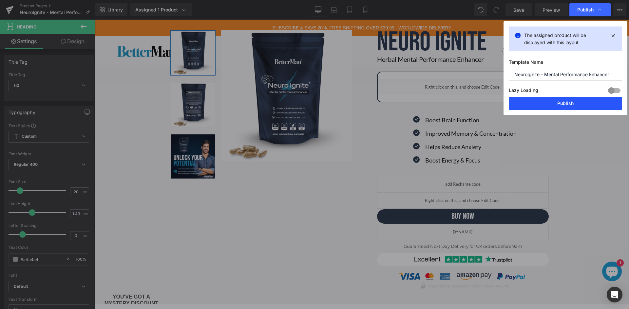
click at [570, 103] on button "Publish" at bounding box center [565, 103] width 113 height 13
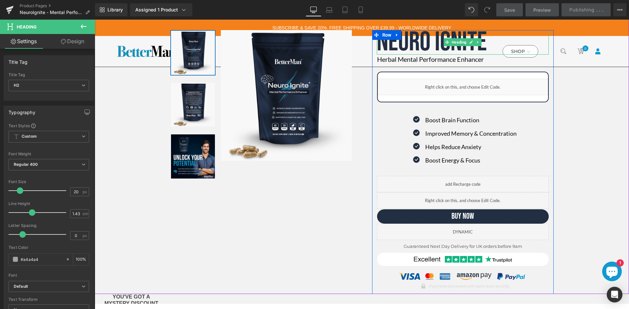
click at [423, 43] on h1 "Neuro Ignite" at bounding box center [463, 42] width 172 height 25
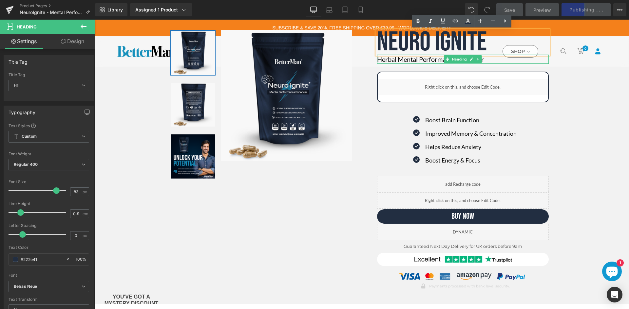
click at [425, 62] on font "Herbal Mental Performance Enhancer" at bounding box center [430, 59] width 107 height 8
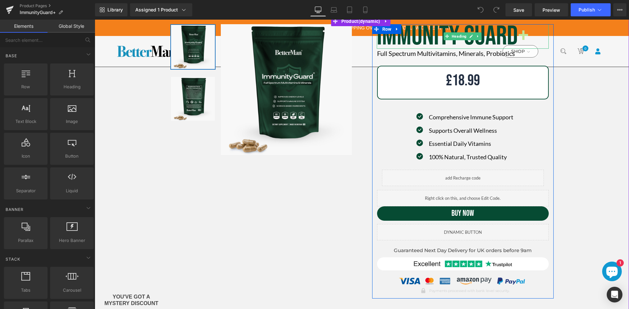
click at [425, 30] on font "IMMUNITY GUARD" at bounding box center [447, 36] width 141 height 33
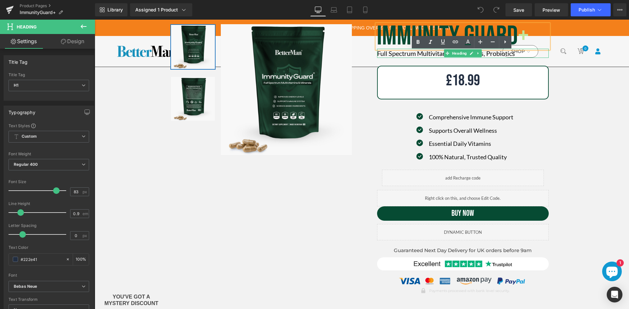
click at [411, 54] on font "Full Spectrum Multivitamins, Minerals, Probiotics" at bounding box center [446, 53] width 138 height 8
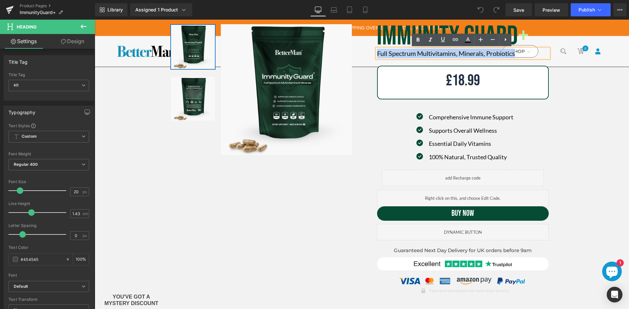
drag, startPoint x: 517, startPoint y: 52, endPoint x: 372, endPoint y: 58, distance: 145.2
click at [372, 58] on div "IMMUNITY GUARD + Heading Full Spectrum Multivitamins, Minerals, Probiotics Head…" at bounding box center [462, 161] width 181 height 275
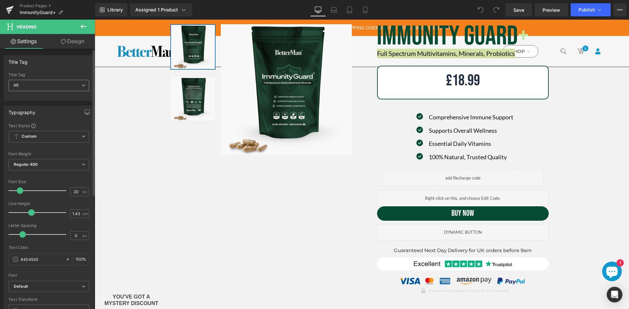
click at [55, 90] on span "H1" at bounding box center [49, 85] width 81 height 11
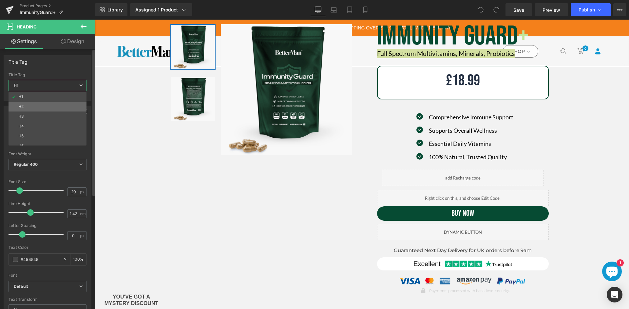
click at [40, 110] on li "H2" at bounding box center [49, 107] width 81 height 10
type input "22"
type input "#a4a4a4"
type input "100"
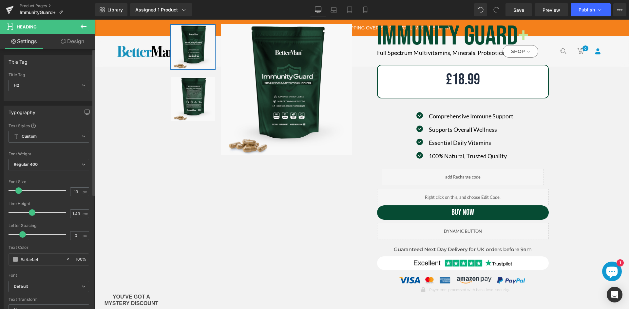
type input "20"
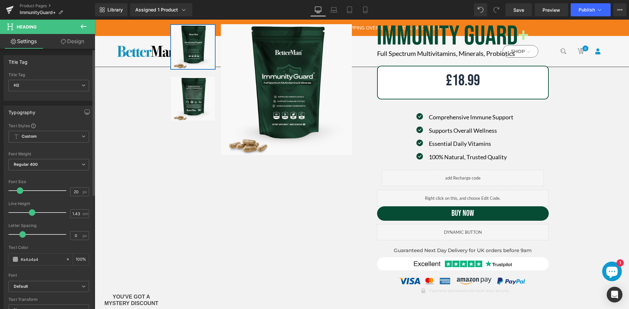
click at [18, 192] on span at bounding box center [20, 191] width 7 height 7
click at [592, 11] on span "Publish" at bounding box center [586, 9] width 16 height 5
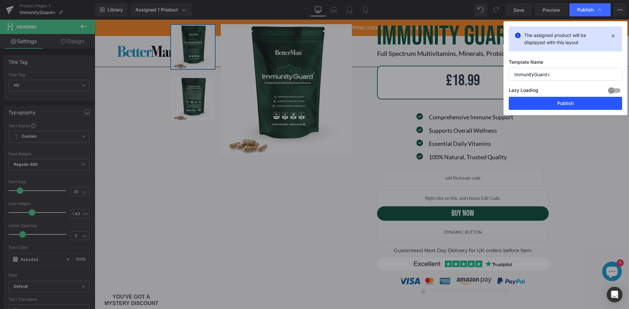
click at [556, 100] on button "Publish" at bounding box center [565, 103] width 113 height 13
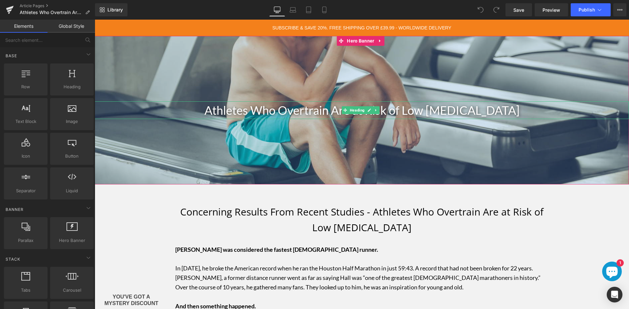
click at [272, 113] on div "Athletes Who Overtrain Are at Risk of Low [MEDICAL_DATA]" at bounding box center [362, 111] width 534 height 18
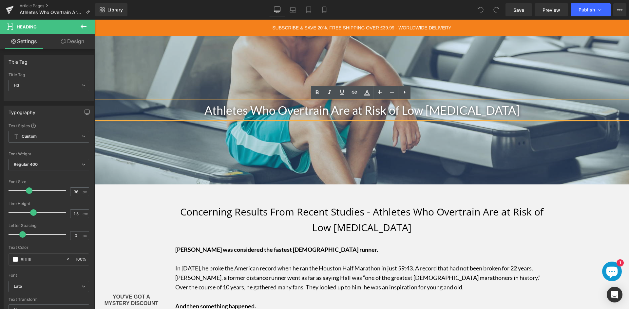
scroll to position [33, 0]
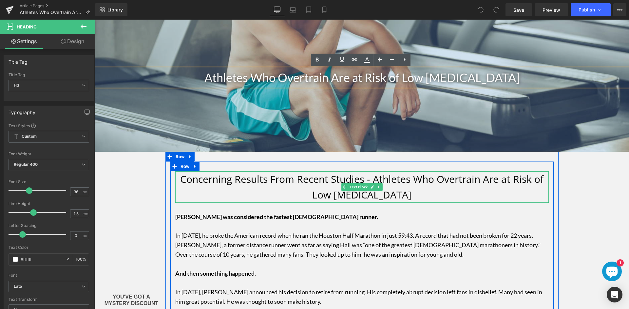
click at [263, 182] on font "Concerning Results From Recent Studies - Athletes Who Overtrain Are at Risk of …" at bounding box center [361, 187] width 363 height 29
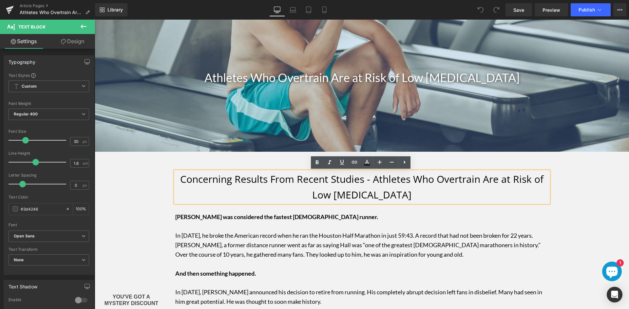
click at [263, 182] on font "Concerning Results From Recent Studies - Athletes Who Overtrain Are at Risk of …" at bounding box center [361, 187] width 363 height 29
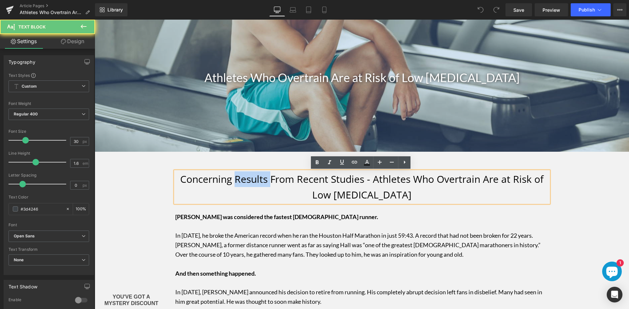
click at [263, 182] on font "Concerning Results From Recent Studies - Athletes Who Overtrain Are at Risk of …" at bounding box center [361, 187] width 363 height 29
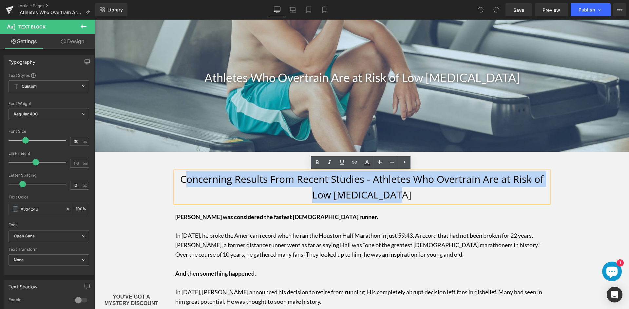
drag, startPoint x: 401, startPoint y: 191, endPoint x: 183, endPoint y: 172, distance: 218.3
click at [183, 172] on p "Concerning Results From Recent Studies - Athletes Who Overtrain Are at Risk of …" at bounding box center [361, 187] width 373 height 31
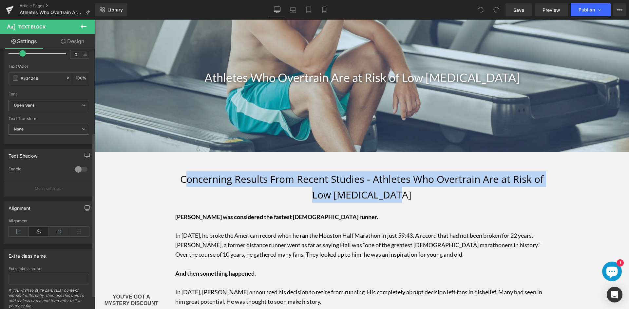
scroll to position [154, 0]
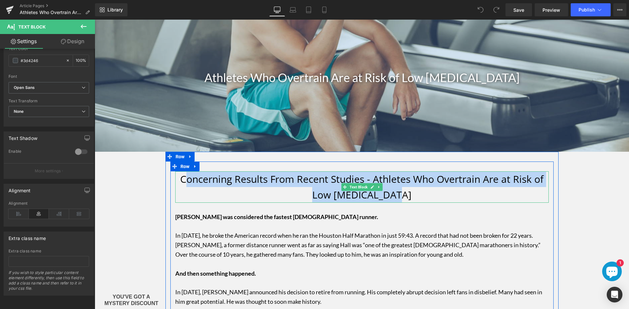
click at [237, 183] on font "Concerning Results From Recent Studies - Athletes Who Overtrain Are at Risk of …" at bounding box center [361, 187] width 363 height 29
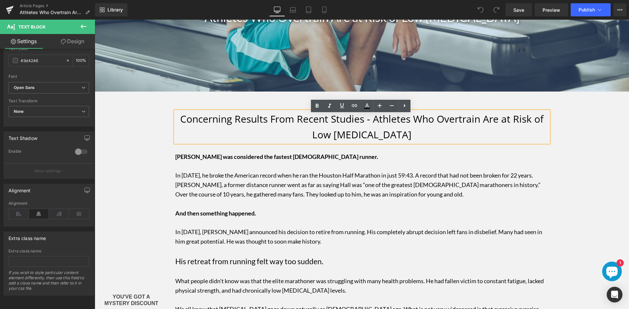
scroll to position [98, 0]
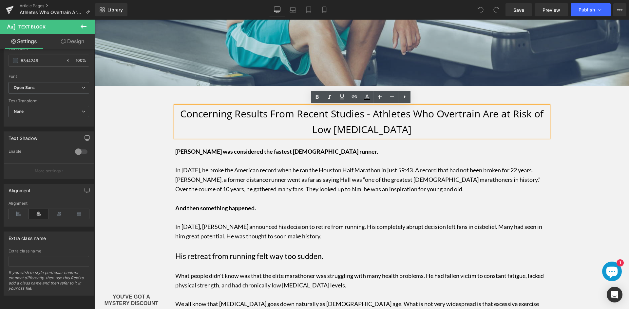
click at [294, 173] on p "In [DATE], he broke the American record when he ran the Houston Half Marathon i…" at bounding box center [361, 180] width 373 height 28
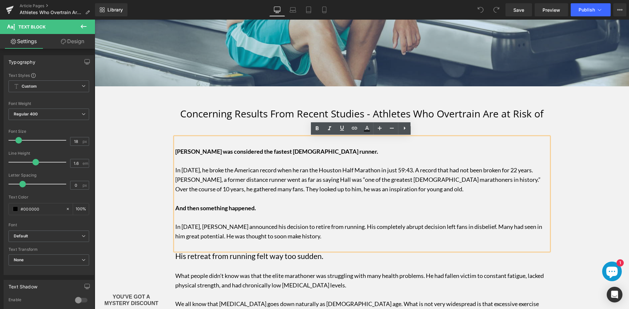
click at [247, 155] on p "[PERSON_NAME] was considered the fastest [DEMOGRAPHIC_DATA] runner." at bounding box center [361, 147] width 373 height 19
click at [244, 152] on b "[PERSON_NAME] was considered the fastest [DEMOGRAPHIC_DATA] runner." at bounding box center [276, 151] width 203 height 7
click at [259, 175] on p "In [DATE], he broke the American record when he ran the Houston Half Marathon i…" at bounding box center [361, 180] width 373 height 28
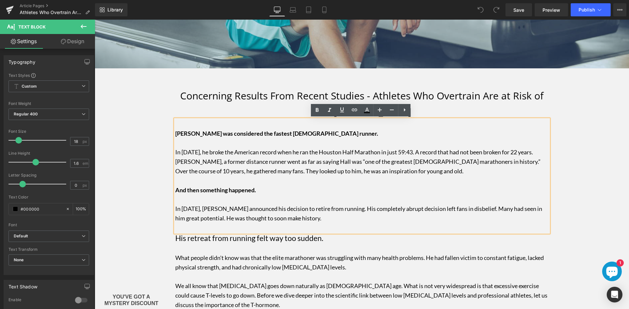
scroll to position [0, 0]
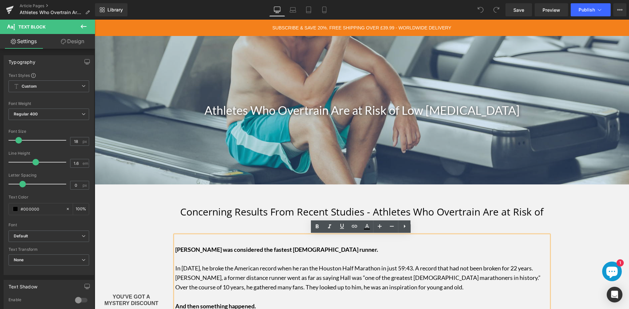
click at [241, 210] on font "Concerning Results From Recent Studies - Athletes Who Overtrain Are at Risk of …" at bounding box center [361, 219] width 363 height 29
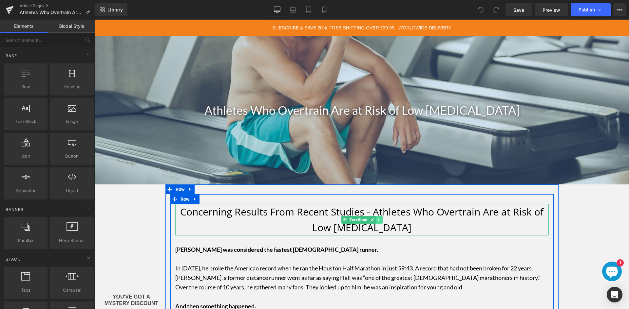
click at [377, 220] on icon at bounding box center [379, 220] width 4 height 4
click at [359, 222] on link at bounding box center [362, 220] width 7 height 8
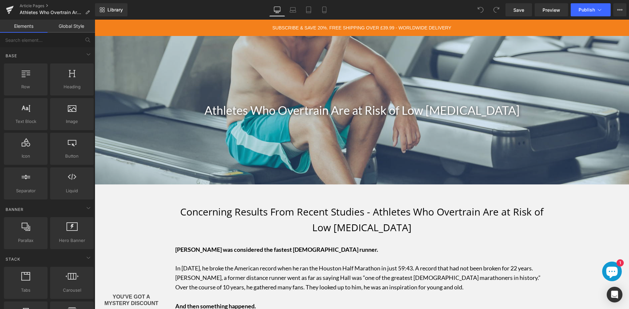
click at [63, 25] on link "Global Style" at bounding box center [70, 26] width 47 height 13
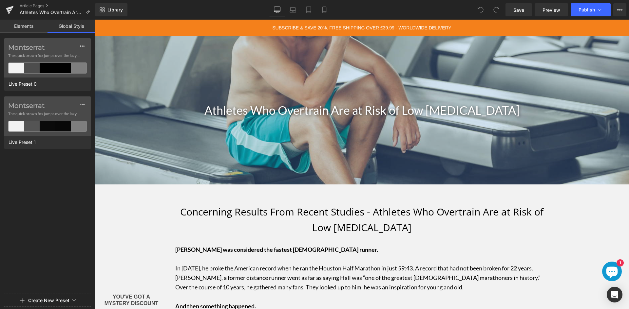
click at [24, 26] on link "Elements" at bounding box center [23, 26] width 47 height 13
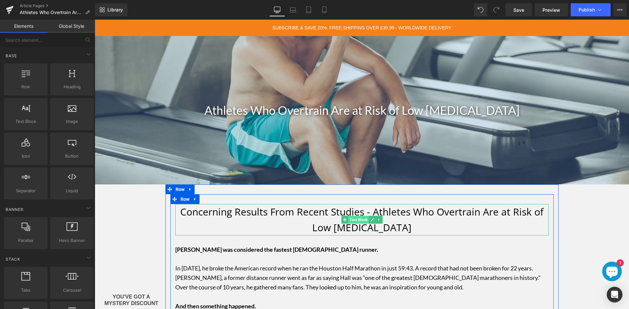
click at [356, 222] on span "Text Block" at bounding box center [358, 220] width 21 height 8
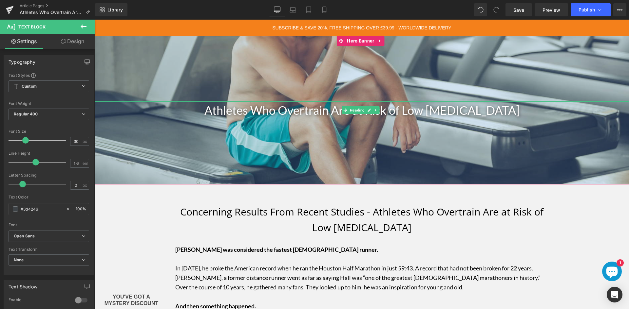
click at [434, 106] on div "Athletes Who Overtrain Are at Risk of Low [MEDICAL_DATA]" at bounding box center [362, 111] width 534 height 18
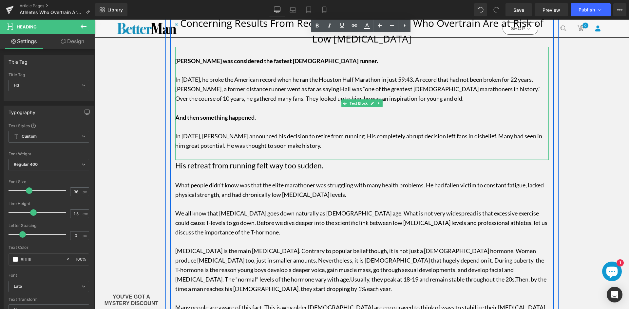
scroll to position [196, 0]
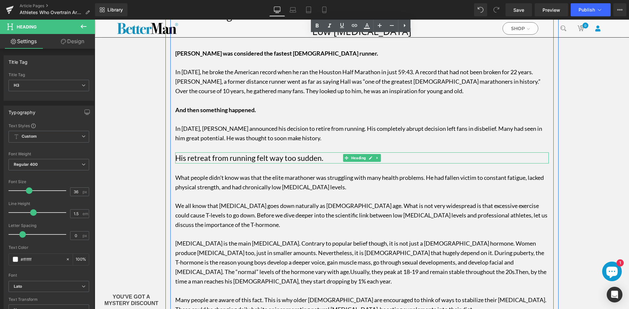
click at [310, 156] on font "His retreat from running felt way too sudden." at bounding box center [249, 158] width 148 height 9
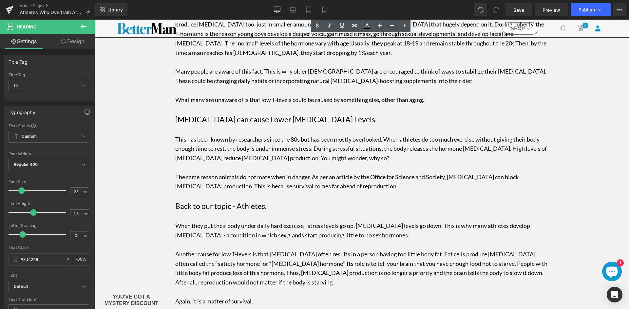
scroll to position [426, 0]
click at [308, 117] on font "[MEDICAL_DATA] can cause Lower [MEDICAL_DATA] Levels." at bounding box center [275, 119] width 201 height 9
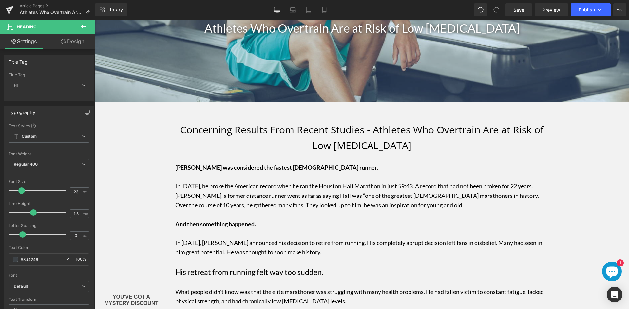
scroll to position [65, 0]
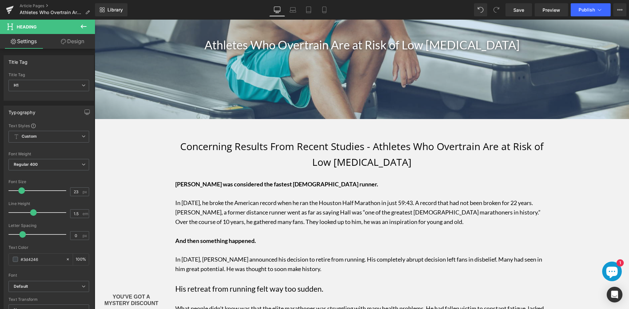
click at [328, 153] on font "Concerning Results From Recent Studies - Athletes Who Overtrain Are at Risk of …" at bounding box center [361, 154] width 363 height 29
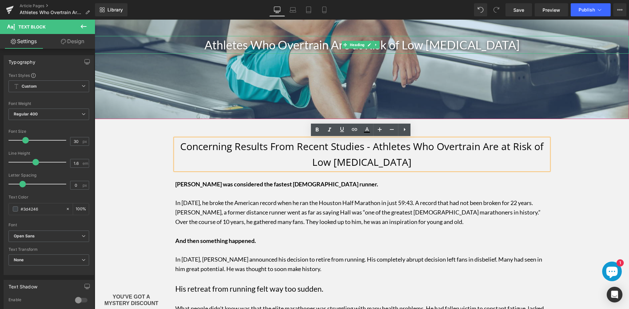
click at [301, 46] on div "Athletes Who Overtrain Are at Risk of Low [MEDICAL_DATA]" at bounding box center [362, 45] width 534 height 18
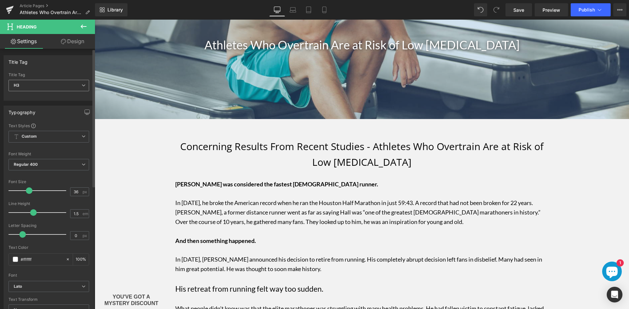
click at [73, 86] on span "H3" at bounding box center [49, 85] width 81 height 11
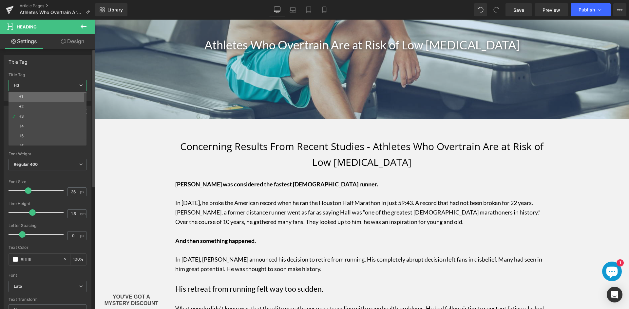
click at [57, 100] on li "H1" at bounding box center [49, 97] width 81 height 10
type input "100"
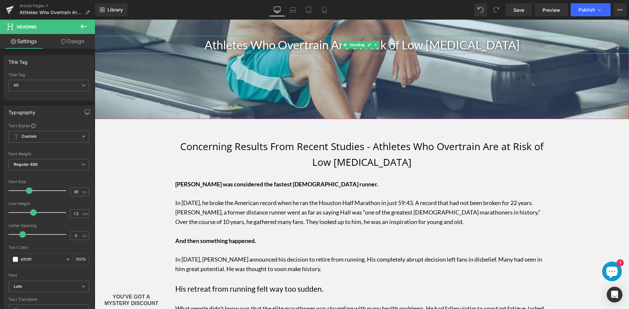
click at [273, 43] on div "Athletes Who Overtrain Are at Risk of Low [MEDICAL_DATA]" at bounding box center [362, 45] width 534 height 18
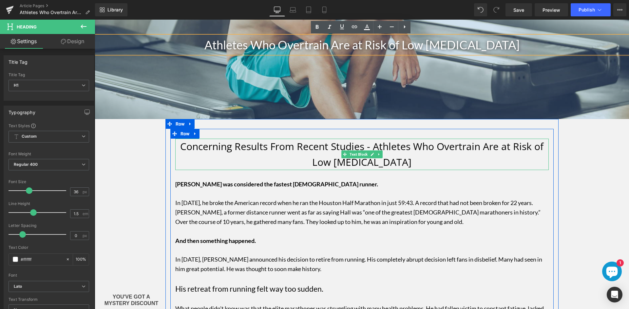
click at [244, 161] on p "Concerning Results From Recent Studies - Athletes Who Overtrain Are at Risk of …" at bounding box center [361, 154] width 373 height 31
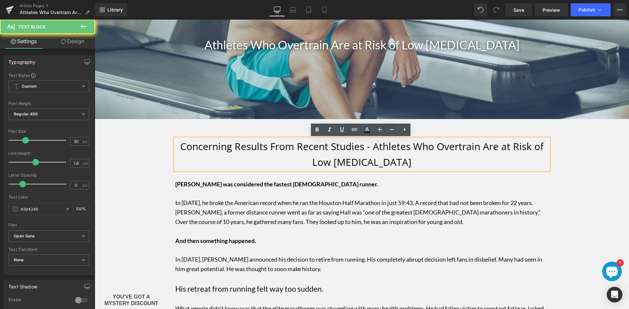
click at [244, 152] on font "Concerning Results From Recent Studies - Athletes Who Overtrain Are at Risk of …" at bounding box center [361, 154] width 363 height 29
click at [292, 156] on p "Concerning Results From Recent Studies - Athletes Who Overtrain Are at Risk of …" at bounding box center [361, 154] width 373 height 31
click at [323, 156] on font "Concerning Results From Recent Studies - Athletes Who Overtrain Are at Risk of …" at bounding box center [361, 154] width 363 height 29
click at [347, 156] on font "Concerning Results From Recent Studies - Athletes Who Overtrain Are at Risk of …" at bounding box center [361, 154] width 363 height 29
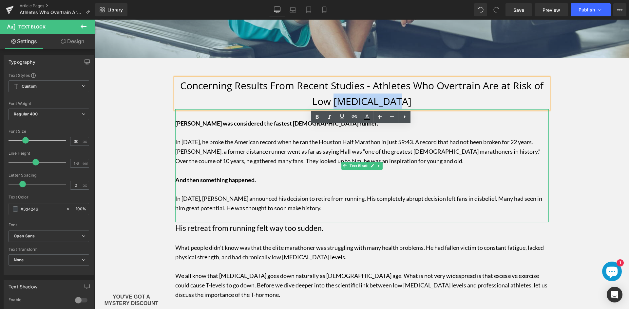
scroll to position [131, 0]
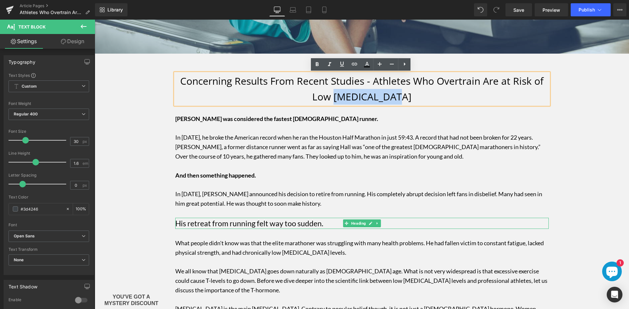
click at [243, 225] on font "His retreat from running felt way too sudden." at bounding box center [249, 223] width 148 height 9
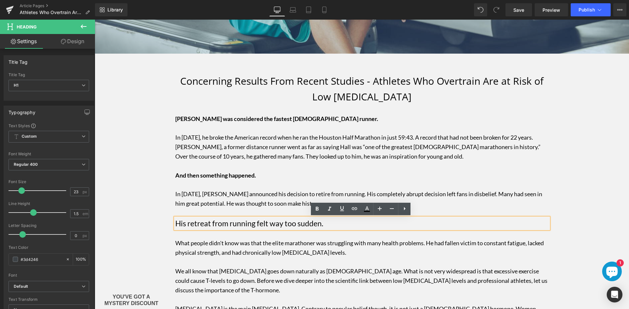
click at [243, 225] on font "His retreat from running felt way too sudden." at bounding box center [249, 223] width 148 height 9
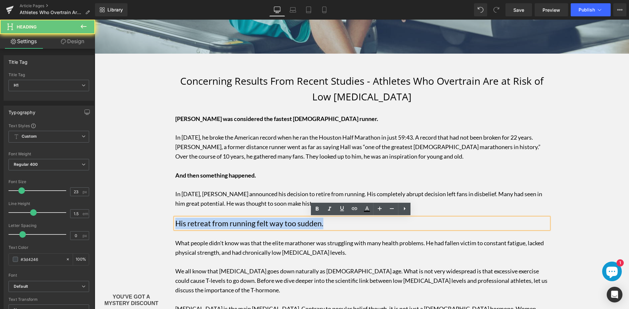
click at [243, 225] on font "His retreat from running felt way too sudden." at bounding box center [249, 223] width 148 height 9
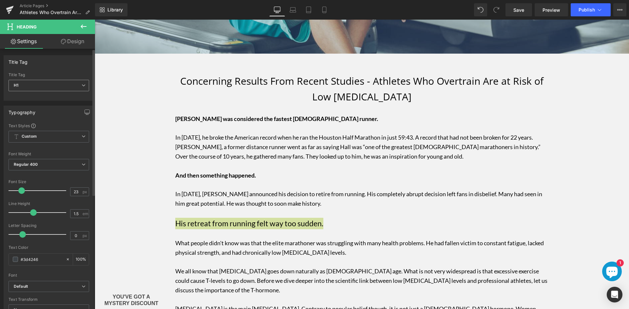
click at [57, 80] on span "H1" at bounding box center [49, 85] width 81 height 11
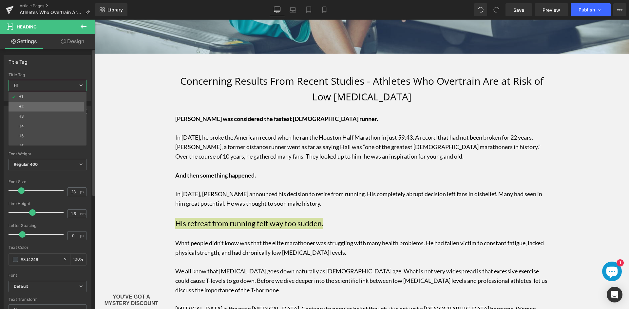
click at [40, 105] on li "H2" at bounding box center [49, 107] width 81 height 10
type input "22"
type input "1.43"
type input "#a4a4a4"
type input "100"
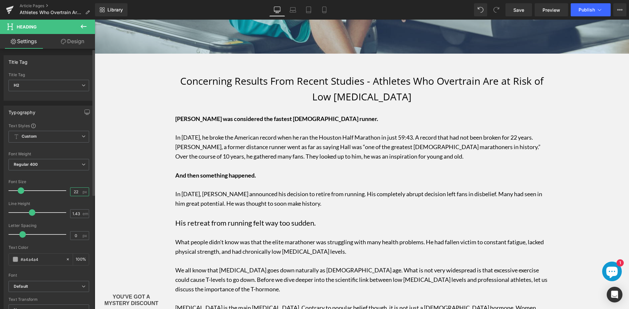
click at [76, 191] on input "22" at bounding box center [75, 192] width 11 height 8
type input "23"
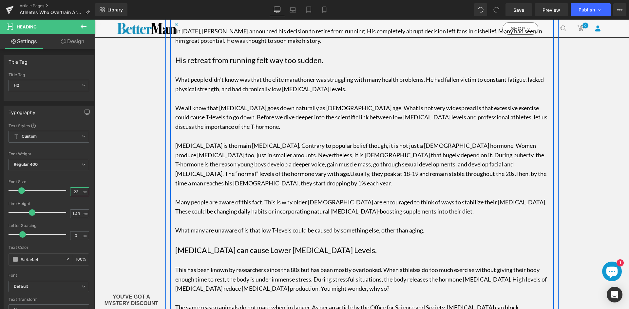
scroll to position [295, 0]
click at [228, 250] on font "[MEDICAL_DATA] can cause Lower [MEDICAL_DATA] Levels." at bounding box center [275, 249] width 201 height 9
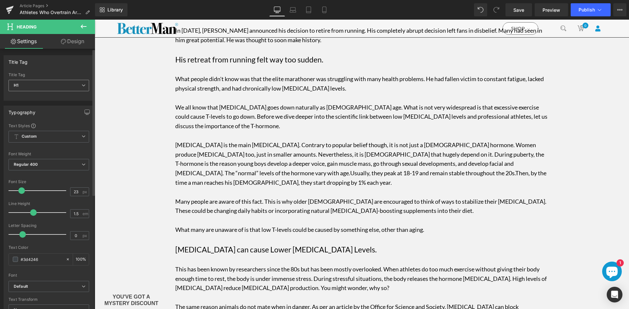
click at [57, 83] on span "H1" at bounding box center [49, 85] width 81 height 11
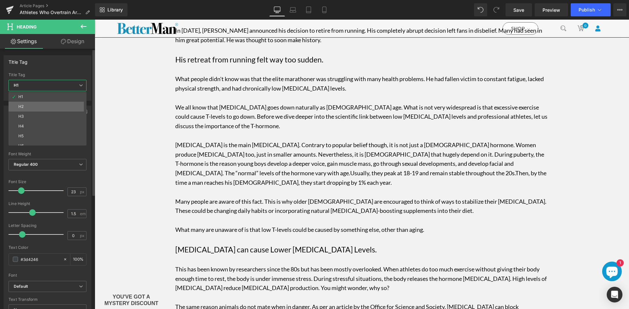
click at [45, 102] on li "H2" at bounding box center [49, 107] width 81 height 10
type input "22"
type input "1.43"
type input "#a4a4a4"
type input "100"
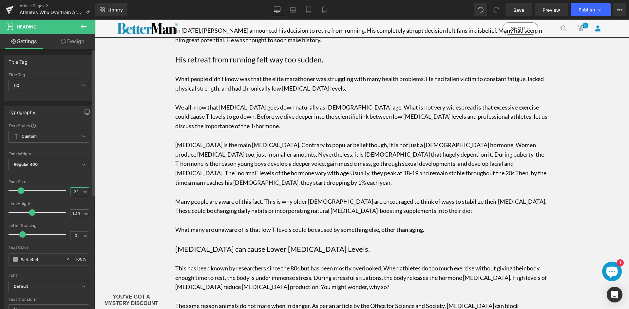
click at [76, 191] on input "22" at bounding box center [75, 192] width 11 height 8
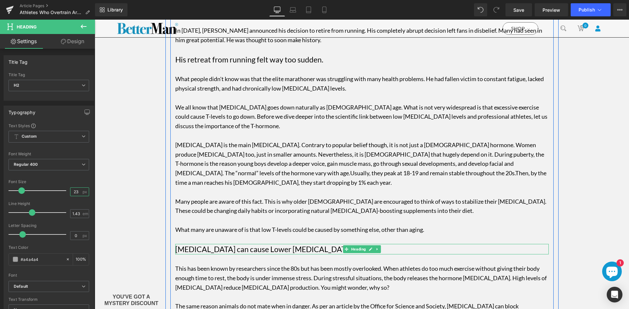
type input "23"
click at [229, 253] on font "[MEDICAL_DATA] can cause Lower [MEDICAL_DATA] Levels." at bounding box center [275, 249] width 201 height 9
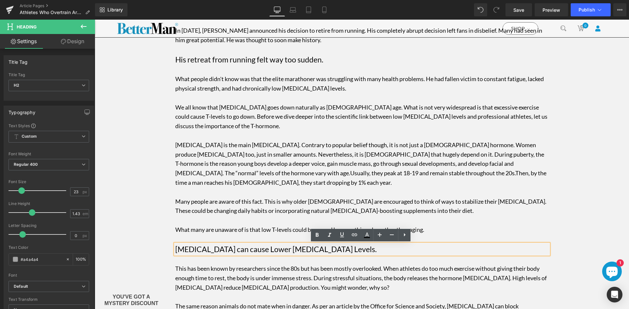
click at [229, 253] on font "[MEDICAL_DATA] can cause Lower [MEDICAL_DATA] Levels." at bounding box center [275, 249] width 201 height 9
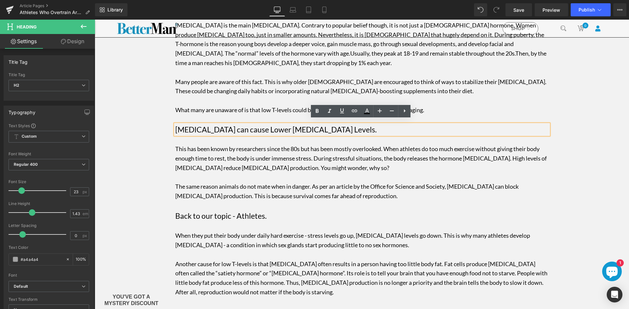
scroll to position [426, 0]
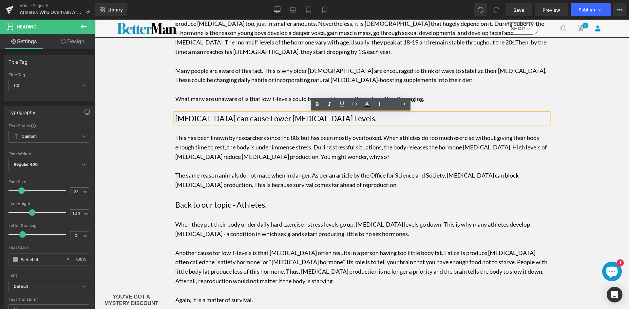
click at [204, 204] on font "Back to our topic - Athletes." at bounding box center [220, 204] width 91 height 9
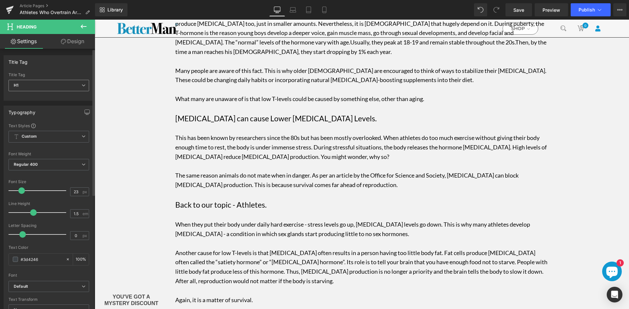
click at [50, 87] on span "H1" at bounding box center [49, 85] width 81 height 11
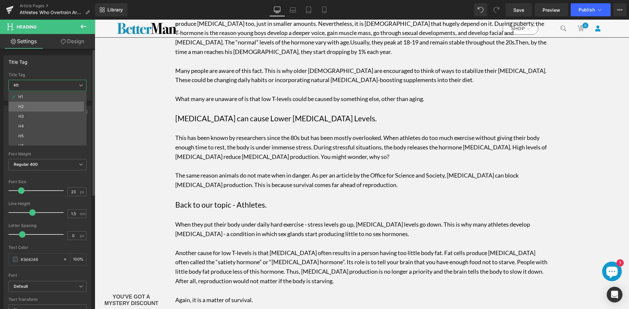
click at [40, 105] on li "H2" at bounding box center [49, 107] width 81 height 10
type input "22"
type input "1.43"
type input "#a4a4a4"
type input "100"
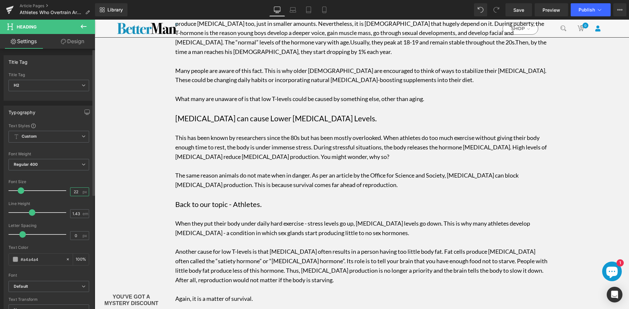
click at [78, 192] on input "22" at bounding box center [75, 192] width 11 height 8
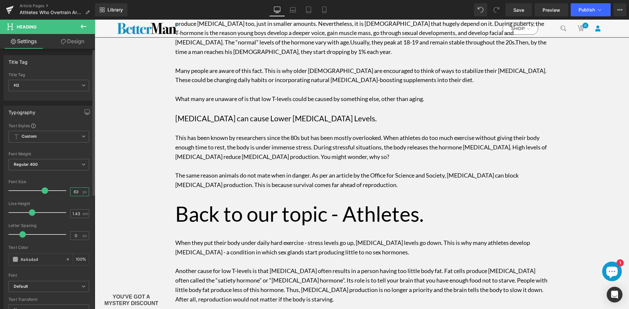
type input "6"
type input "23"
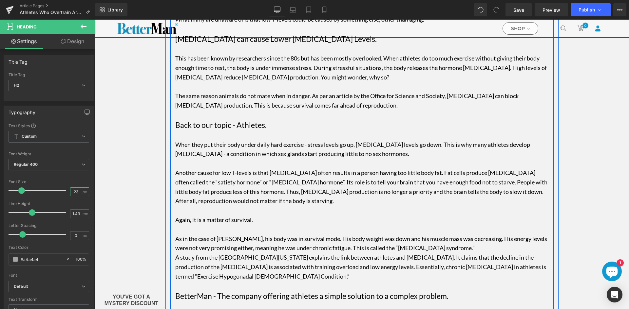
scroll to position [524, 0]
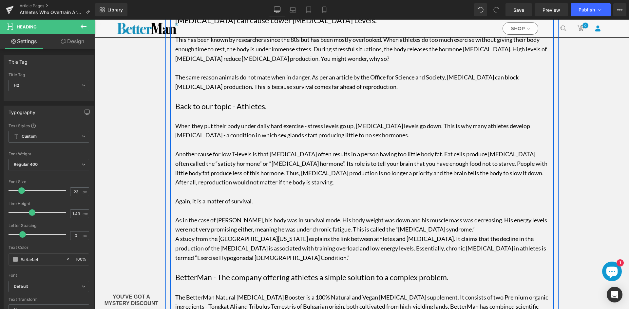
click at [230, 205] on p "Again, it is a matter of survival." at bounding box center [361, 201] width 373 height 9
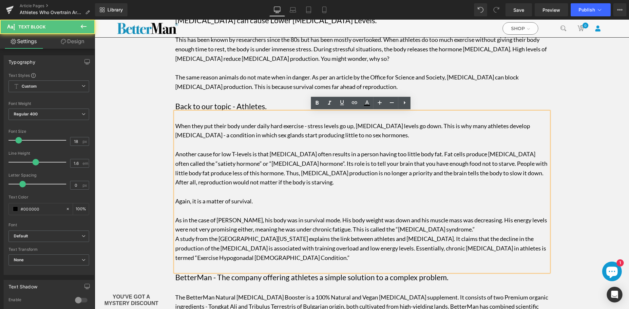
click at [230, 205] on p "Again, it is a matter of survival." at bounding box center [361, 201] width 373 height 9
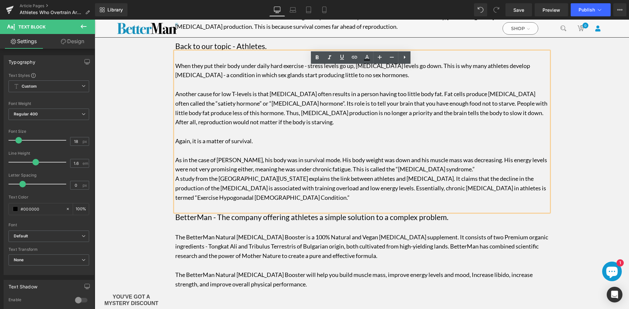
scroll to position [589, 0]
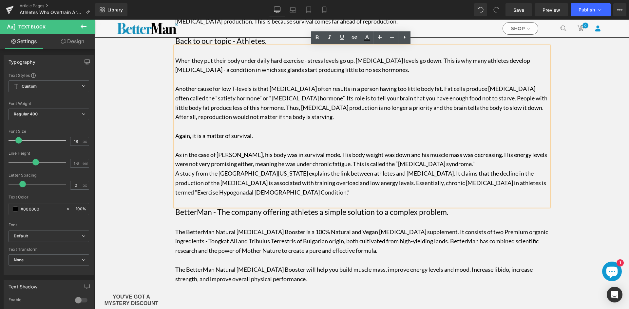
click at [231, 213] on font "BetterMan - The company offering athletes a simple solution to a complex proble…" at bounding box center [311, 212] width 273 height 9
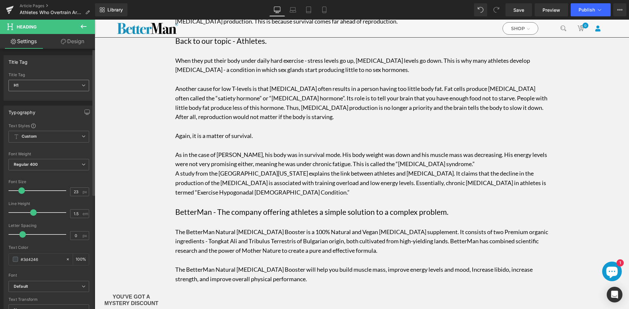
click at [57, 82] on span "H1" at bounding box center [49, 85] width 81 height 11
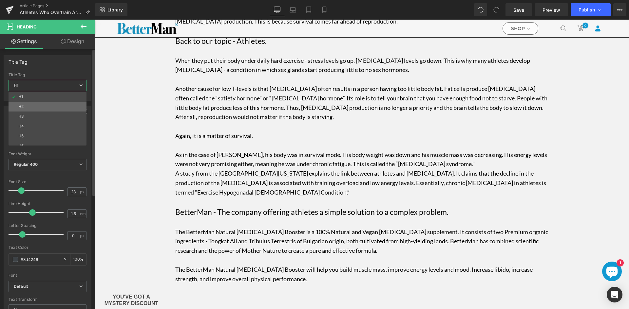
click at [40, 103] on li "H2" at bounding box center [49, 107] width 81 height 10
type input "22"
type input "1.43"
type input "#a4a4a4"
type input "100"
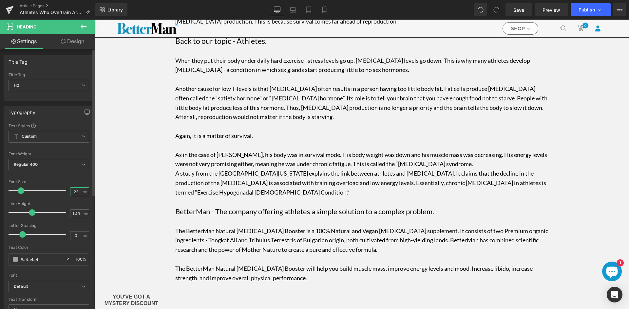
click at [74, 194] on input "22" at bounding box center [75, 192] width 11 height 8
type input "23"
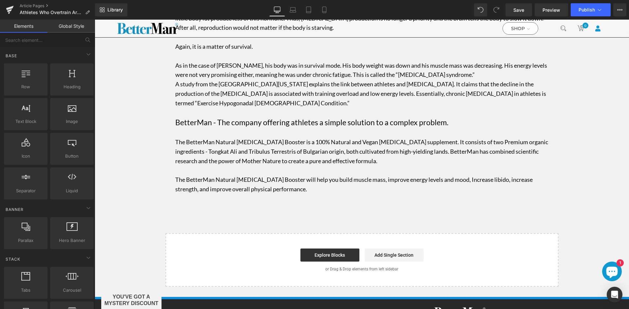
scroll to position [688, 0]
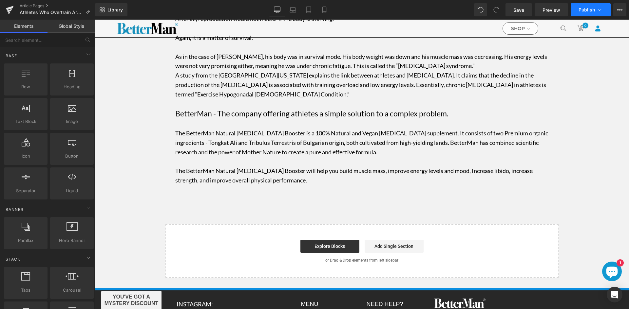
click at [596, 9] on icon at bounding box center [599, 10] width 7 height 7
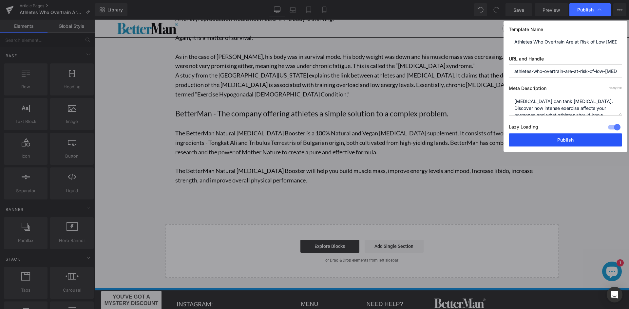
click at [557, 144] on button "Publish" at bounding box center [565, 140] width 113 height 13
